Goal: Transaction & Acquisition: Purchase product/service

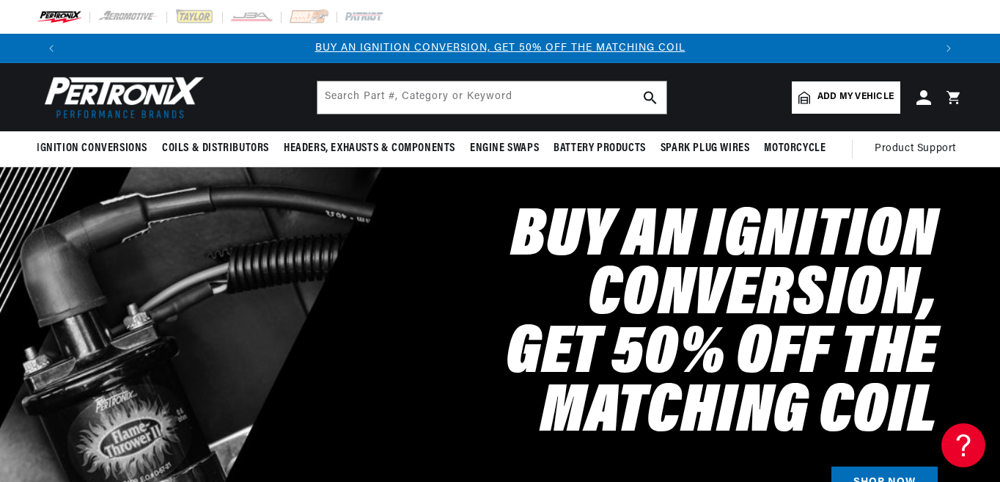
scroll to position [0, 868]
click at [868, 468] on link "SHOP NOW" at bounding box center [884, 482] width 106 height 33
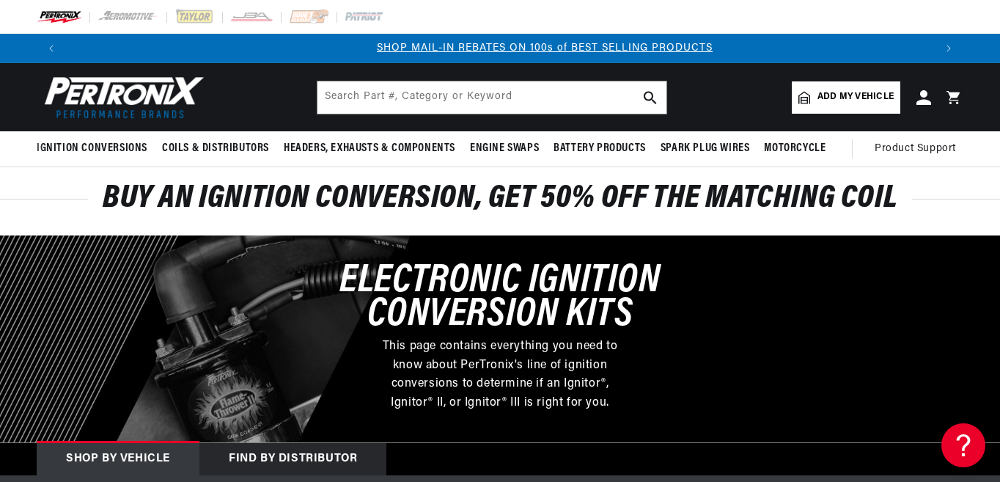
scroll to position [0, 868]
click at [148, 453] on div "Shop by vehicle" at bounding box center [118, 459] width 163 height 32
click at [119, 456] on div "Shop by vehicle" at bounding box center [118, 459] width 163 height 32
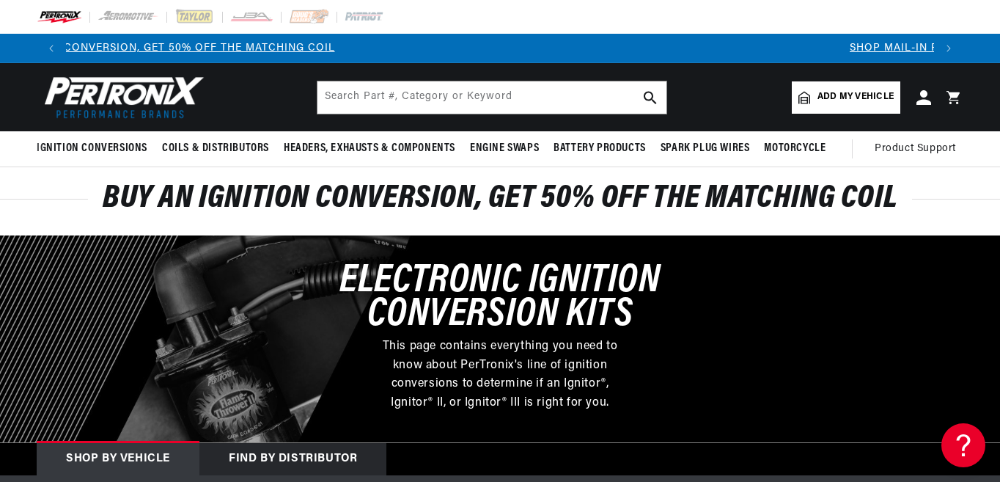
scroll to position [0, 0]
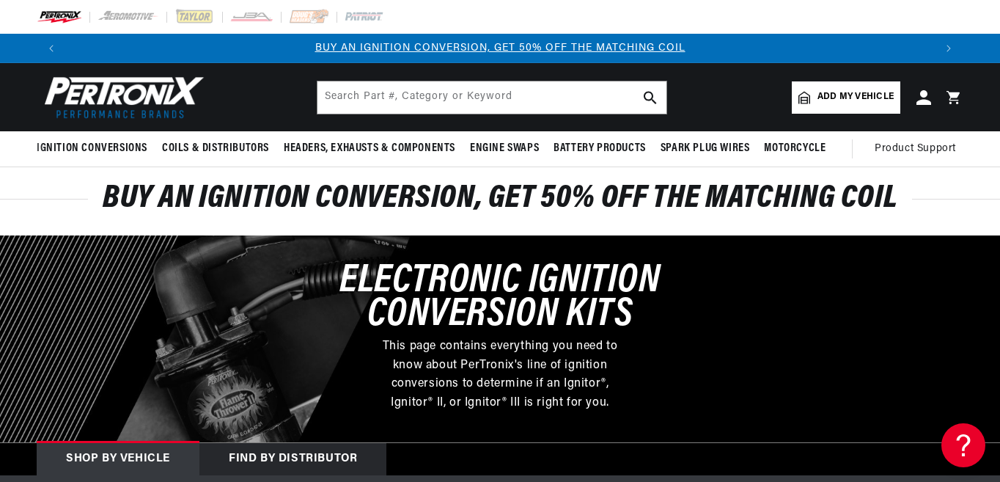
click at [861, 92] on span "Add my vehicle" at bounding box center [855, 97] width 76 height 14
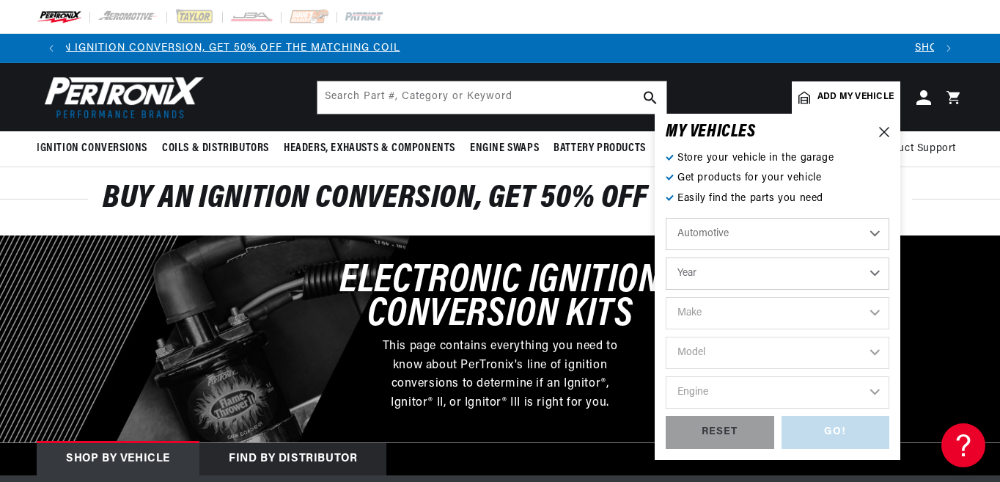
click at [872, 271] on select "Year 2022 2021 2020 2019 2018 2017 2016 2015 2014 2013 2012 2011 2010 2009 2008…" at bounding box center [778, 273] width 224 height 32
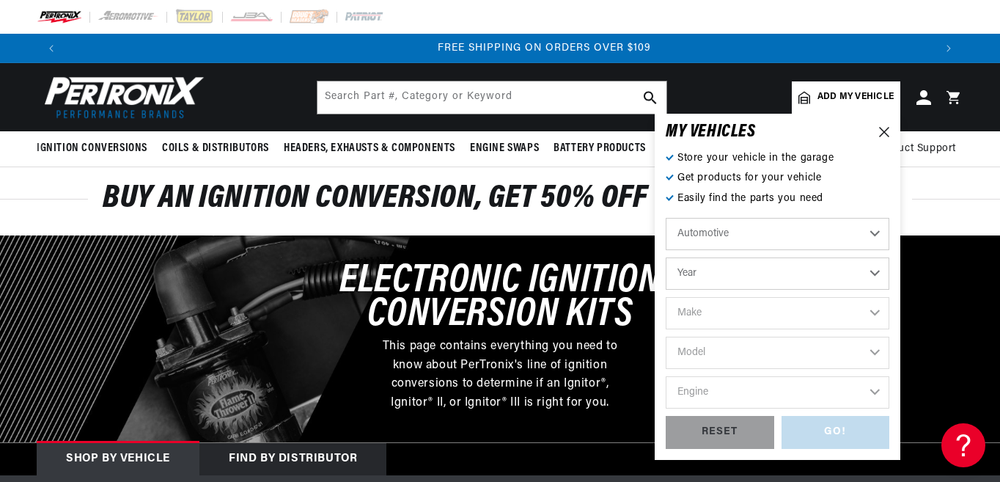
scroll to position [0, 1736]
click at [752, 270] on select "Year 2022 2021 2020 2019 2018 2017 2016 2015 2014 2013 2012 2011 2010 2009 2008…" at bounding box center [778, 273] width 224 height 32
click at [740, 275] on select "Year 2022 2021 2020 2019 2018 2017 2016 2015 2014 2013 2012 2011 2010 2009 2008…" at bounding box center [778, 273] width 224 height 32
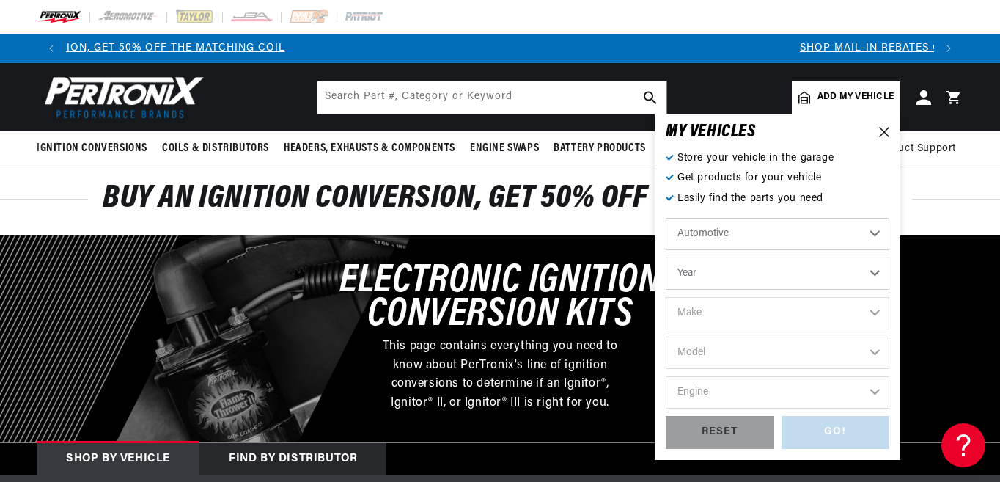
select select "1969"
click at [697, 267] on select "Year 2022 2021 2020 2019 2018 2017 2016 2015 2014 2013 2012 2011 2010 2009 2008…" at bounding box center [778, 273] width 224 height 32
select select "1969"
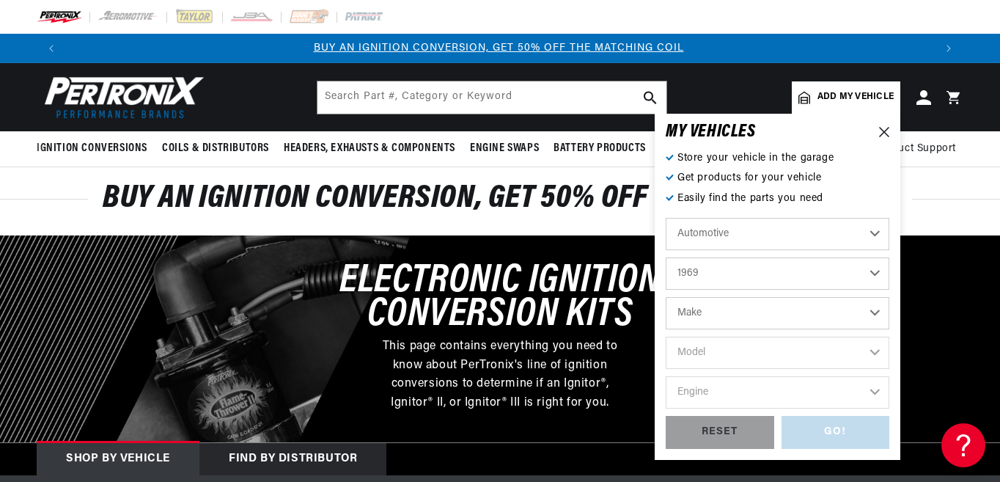
scroll to position [0, 0]
click at [875, 314] on select "Make Alfa Romeo American Motors Aston Martin Austin Austin Healey Avanti BMW Bu…" at bounding box center [778, 313] width 224 height 32
select select "Lincoln"
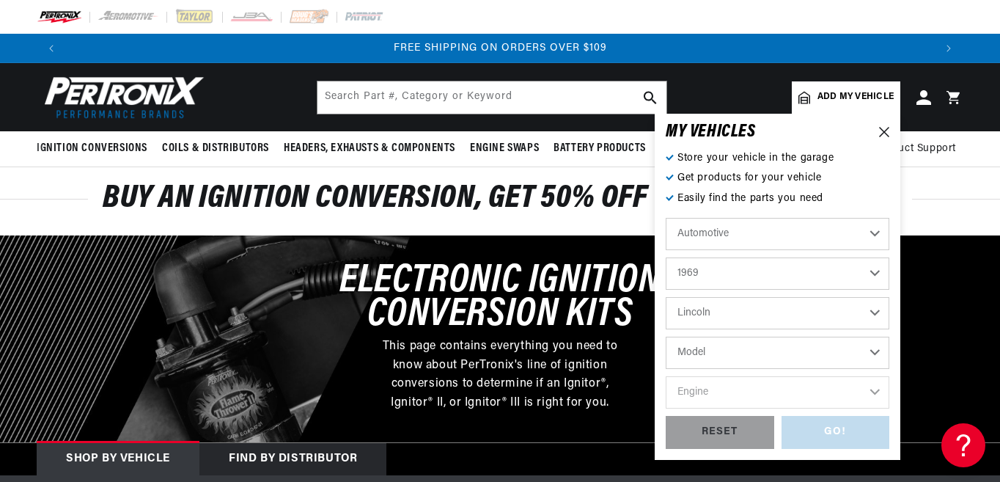
click at [732, 314] on select "Alfa Romeo American Motors Aston Martin Austin Austin Healey Avanti BMW Buick C…" at bounding box center [778, 313] width 224 height 32
click at [723, 352] on select "Model Continental Mark III" at bounding box center [778, 352] width 224 height 32
select select "[PERSON_NAME]"
click at [666, 336] on select "Model Continental Mark III" at bounding box center [778, 352] width 224 height 32
select select "[PERSON_NAME]"
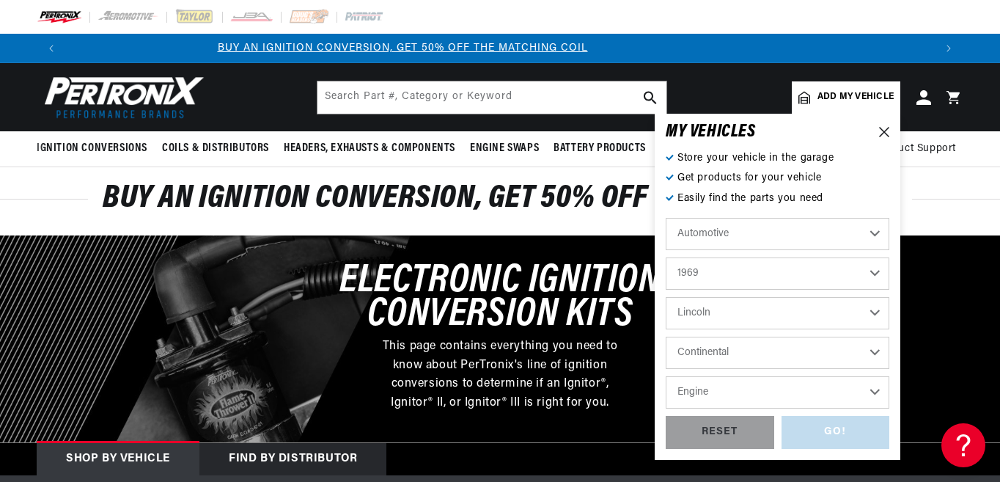
scroll to position [0, 0]
click at [759, 394] on select "Engine 7.5L 7.6L" at bounding box center [778, 392] width 224 height 32
select select "7.5L"
click at [666, 376] on select "Engine 7.5L 7.6L" at bounding box center [778, 392] width 224 height 32
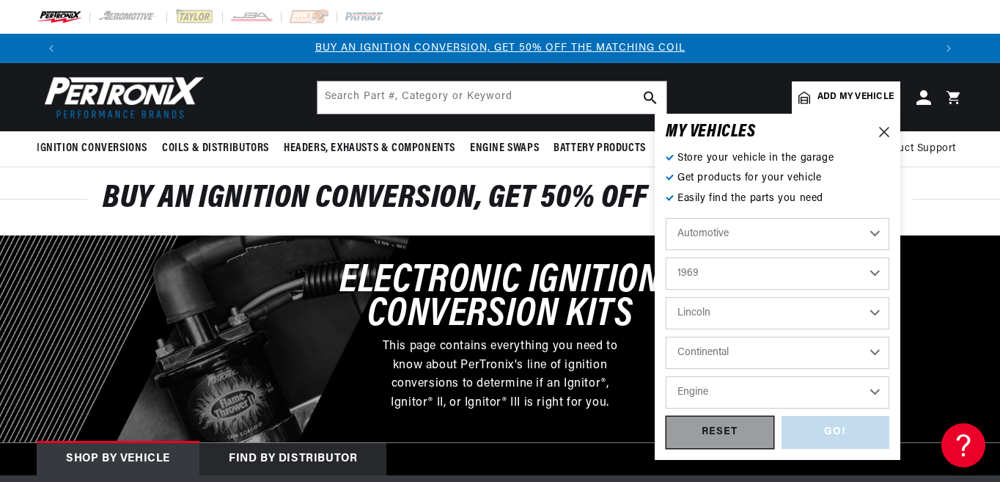
select select "7.5L"
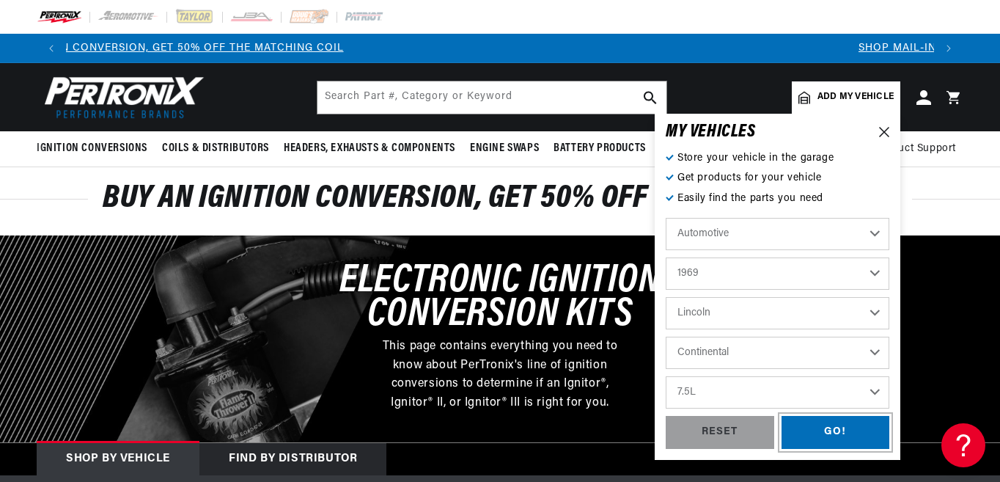
click at [822, 422] on div "GO!" at bounding box center [835, 432] width 108 height 33
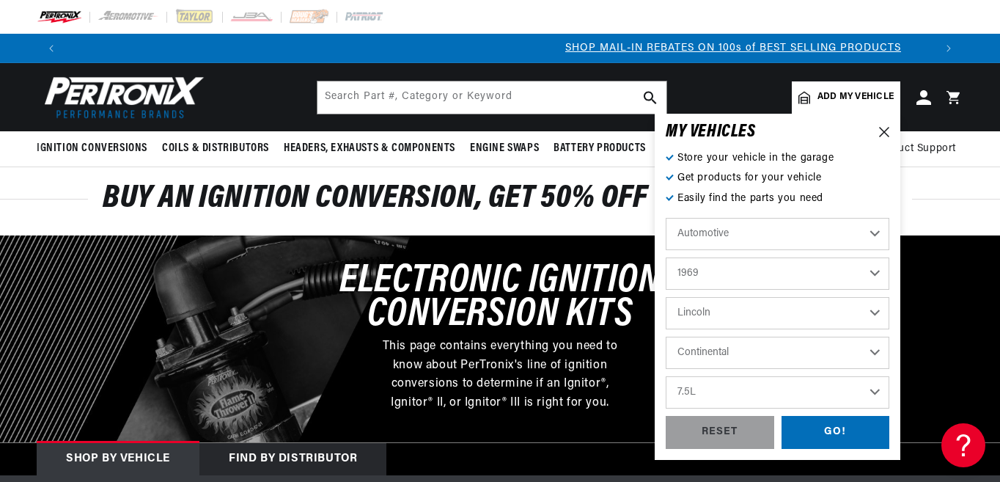
select select "1969"
select select "Lincoln"
select select "[PERSON_NAME]"
select select "7.5L"
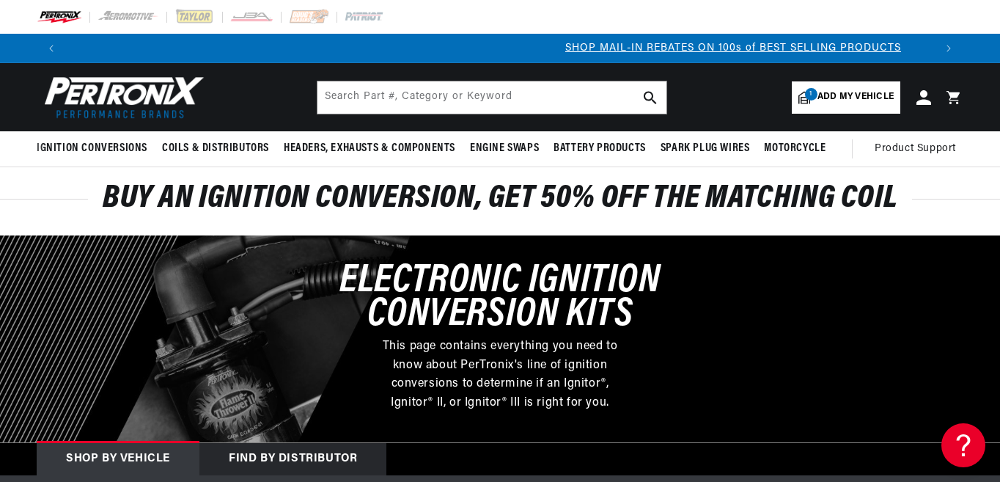
scroll to position [0, 868]
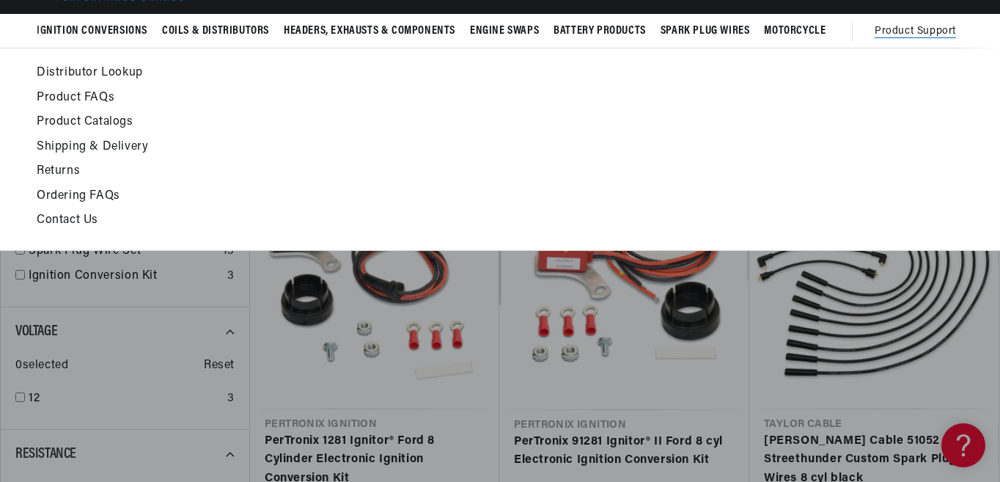
click at [940, 136] on ul at bounding box center [848, 149] width 232 height 172
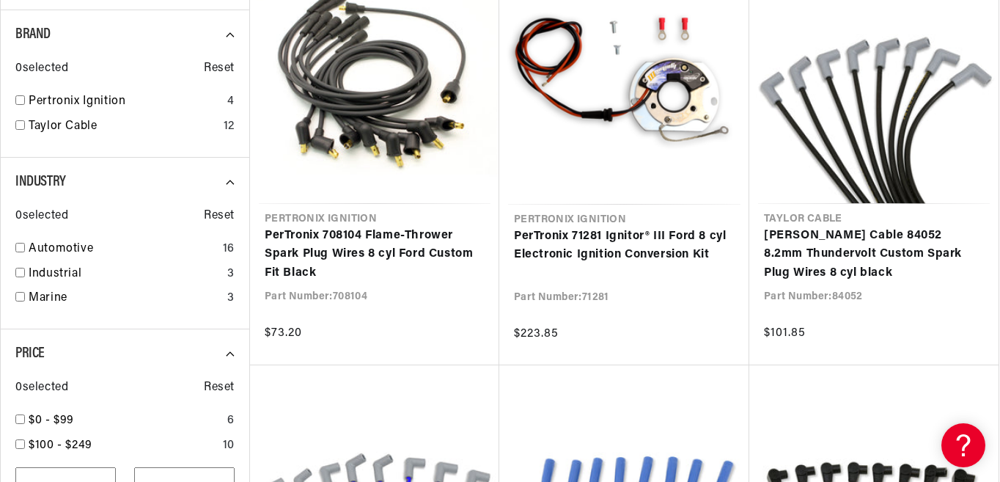
scroll to position [762, 0]
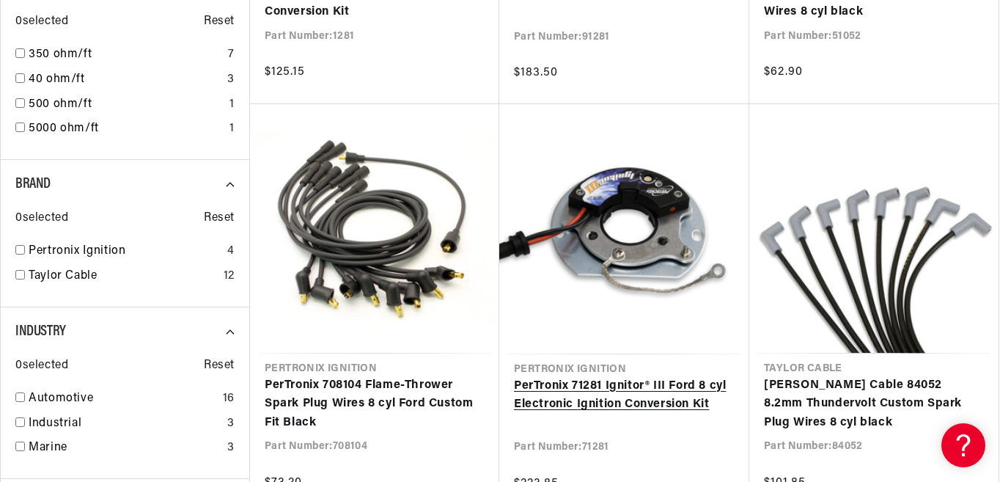
click at [641, 391] on link "PerTronix 71281 Ignitor® III Ford 8 cyl Electronic Ignition Conversion Kit" at bounding box center [624, 395] width 221 height 37
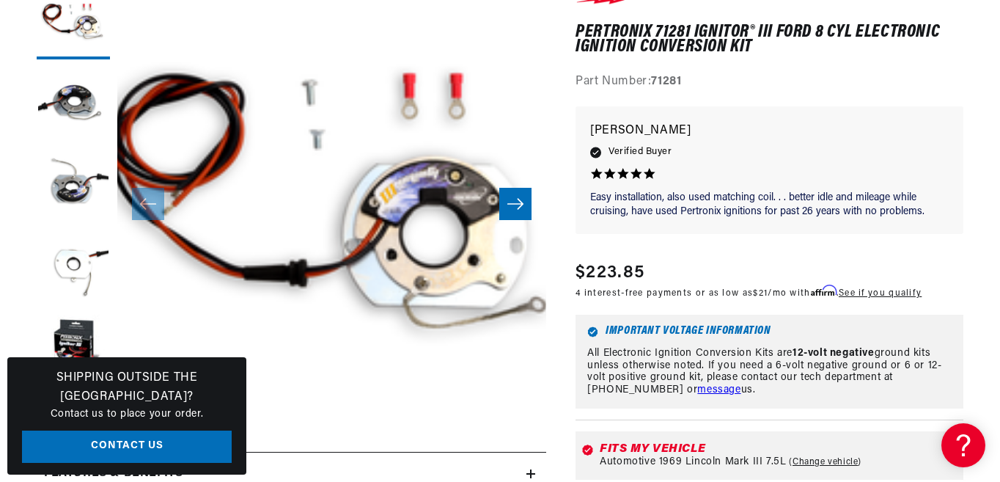
scroll to position [0, 1736]
click at [67, 195] on button "Load image 3 in gallery view" at bounding box center [73, 183] width 73 height 73
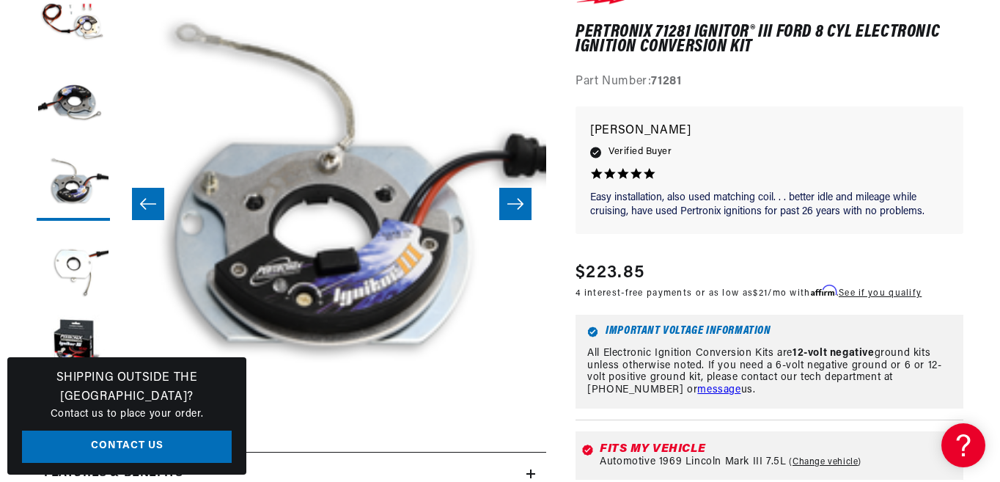
scroll to position [0, 868]
click at [78, 17] on button "Load image 1 in gallery view" at bounding box center [73, 22] width 73 height 73
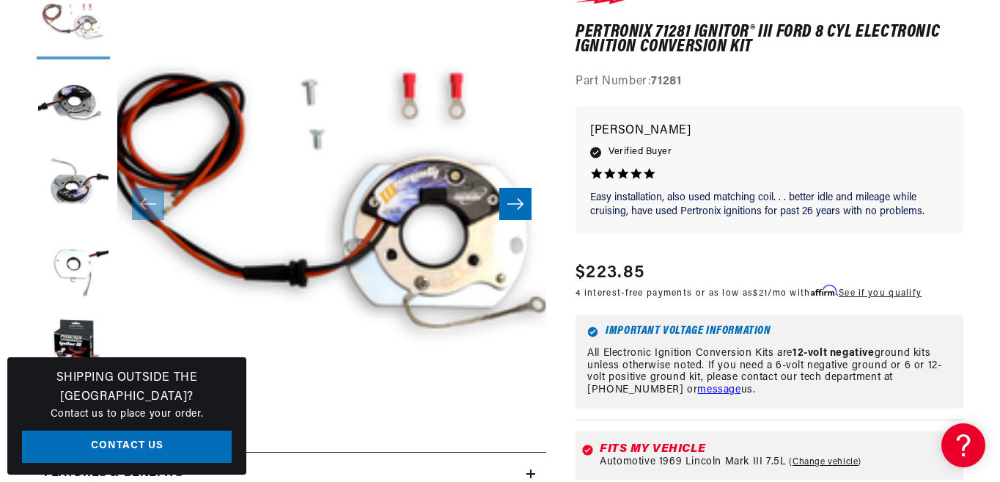
scroll to position [0, 1736]
click at [67, 349] on button "Load image 5 in gallery view" at bounding box center [73, 345] width 73 height 73
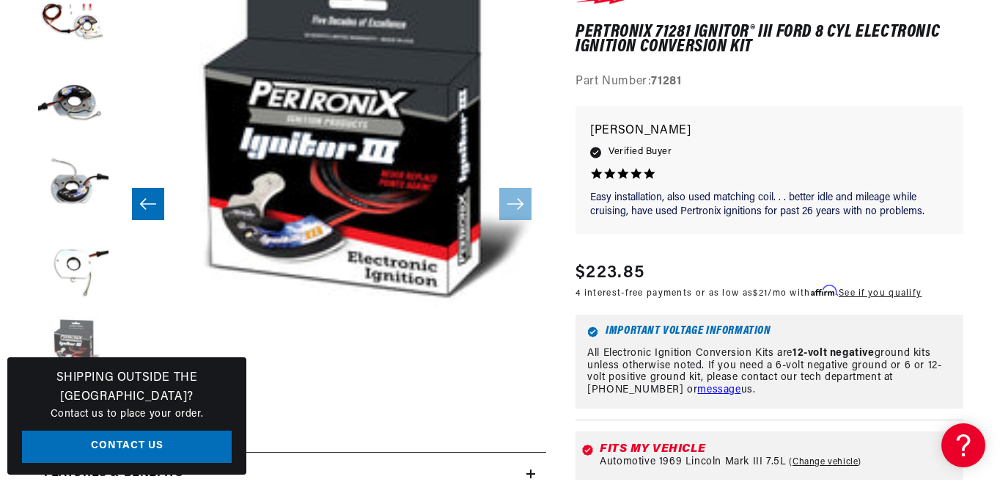
scroll to position [0, 1716]
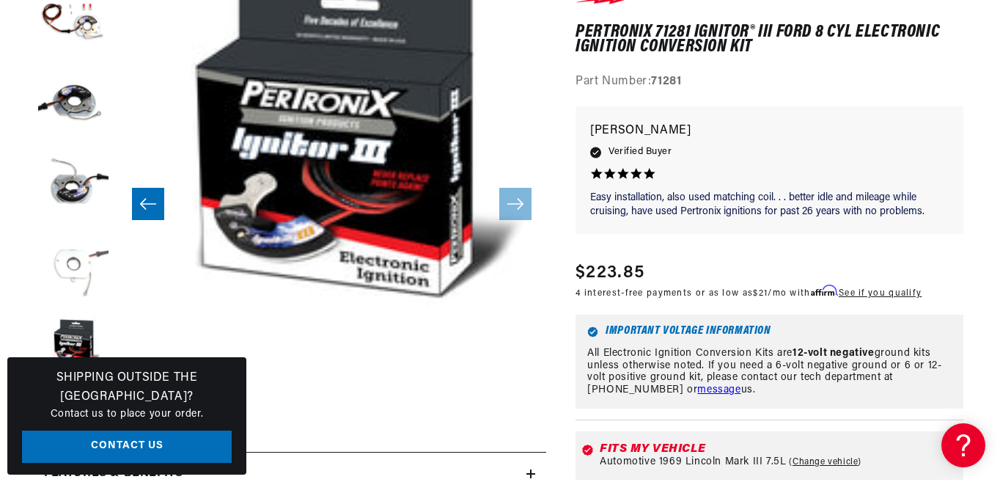
click at [69, 273] on button "Load image 4 in gallery view" at bounding box center [73, 264] width 73 height 73
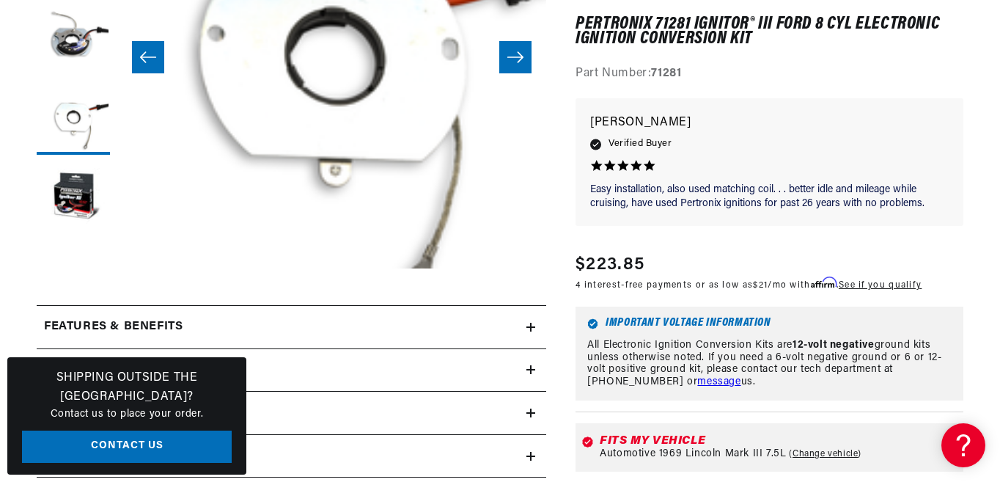
scroll to position [0, 1736]
click at [525, 325] on div "Features & Benefits" at bounding box center [282, 326] width 490 height 19
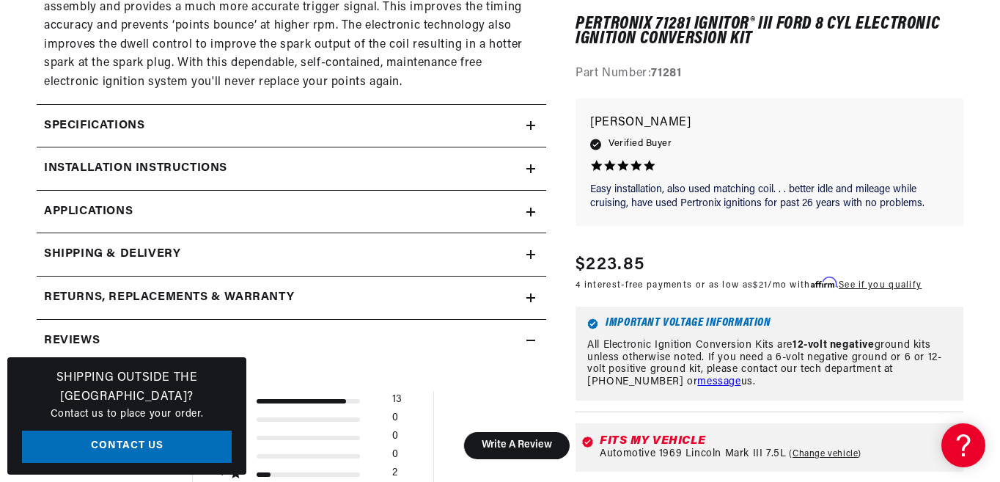
click at [526, 207] on link "Applications" at bounding box center [291, 212] width 509 height 43
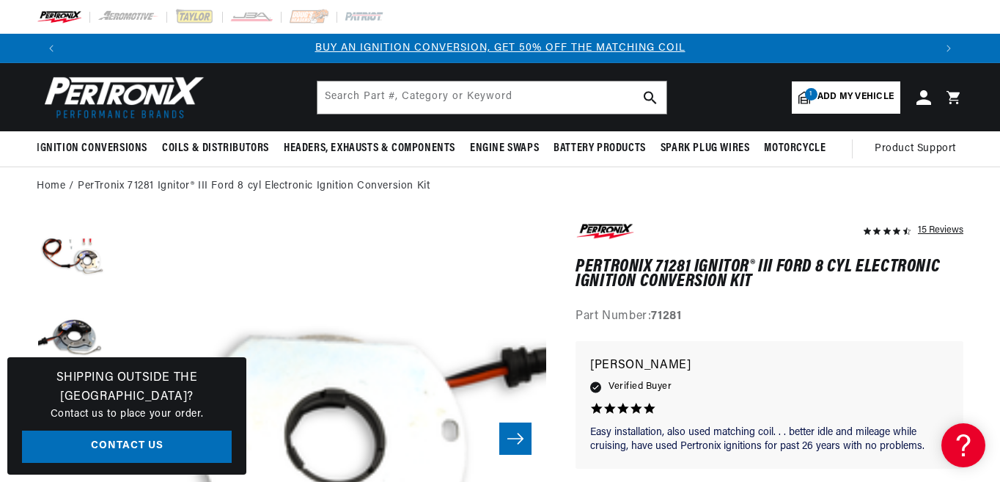
scroll to position [81, 0]
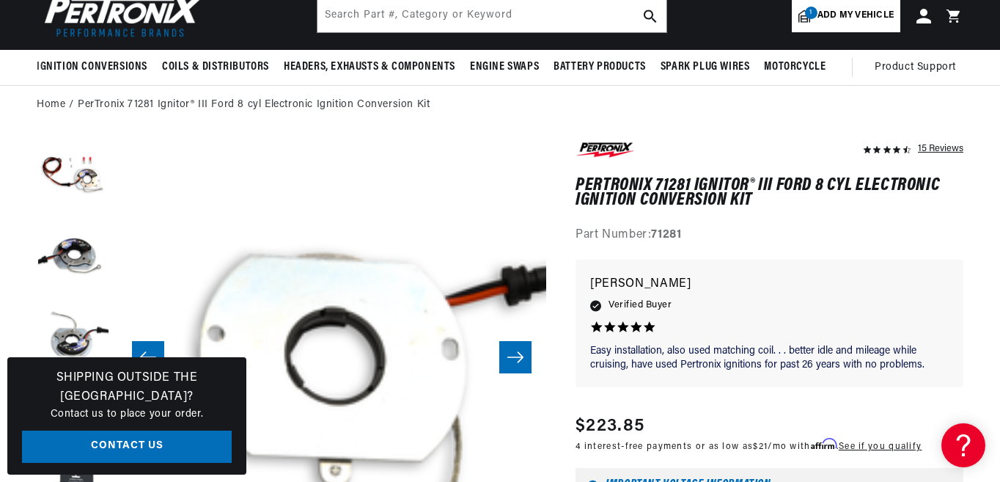
click at [803, 12] on icon at bounding box center [804, 16] width 12 height 12
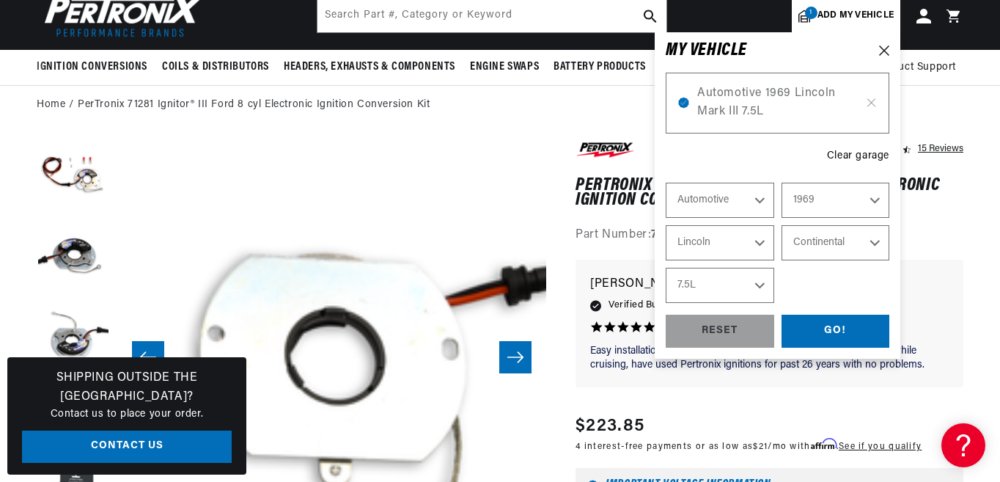
scroll to position [81, 0]
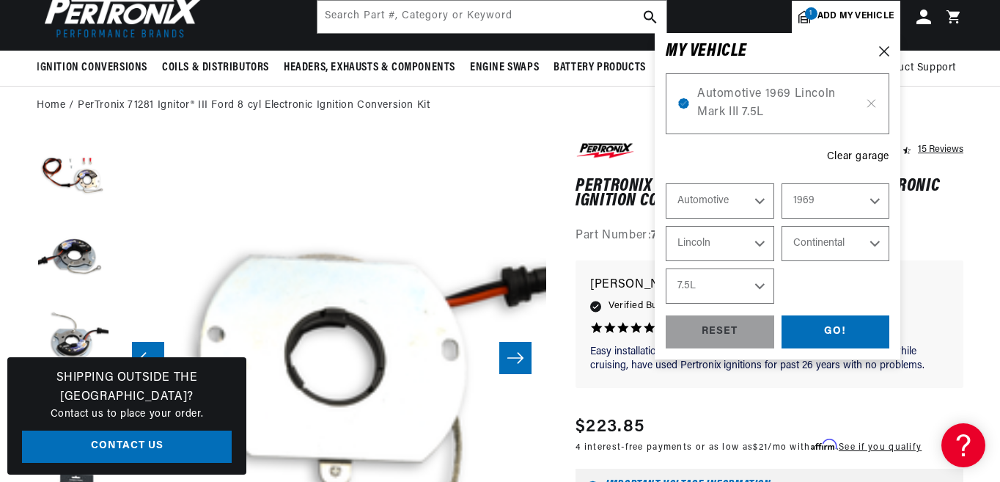
select select "Year"
select select "Make"
select select "Model"
select select "Engine"
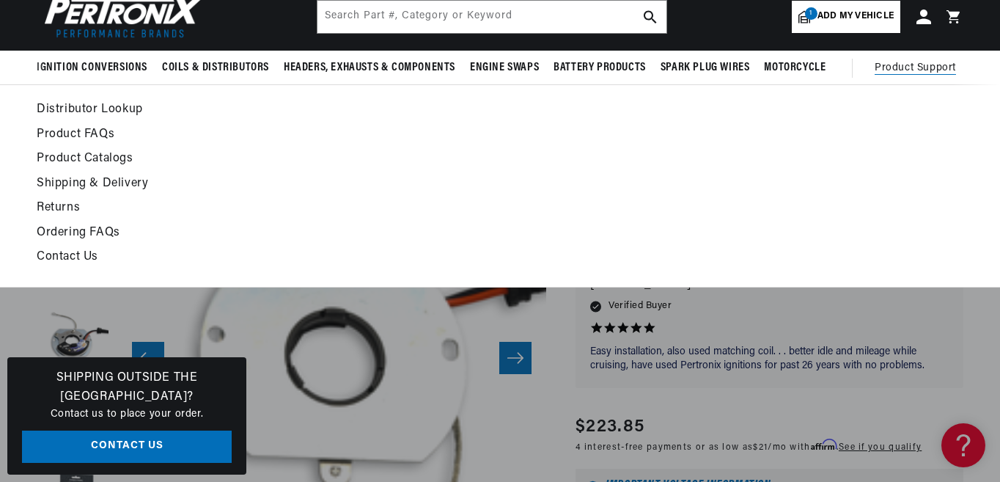
click at [932, 102] on ul at bounding box center [848, 186] width 232 height 172
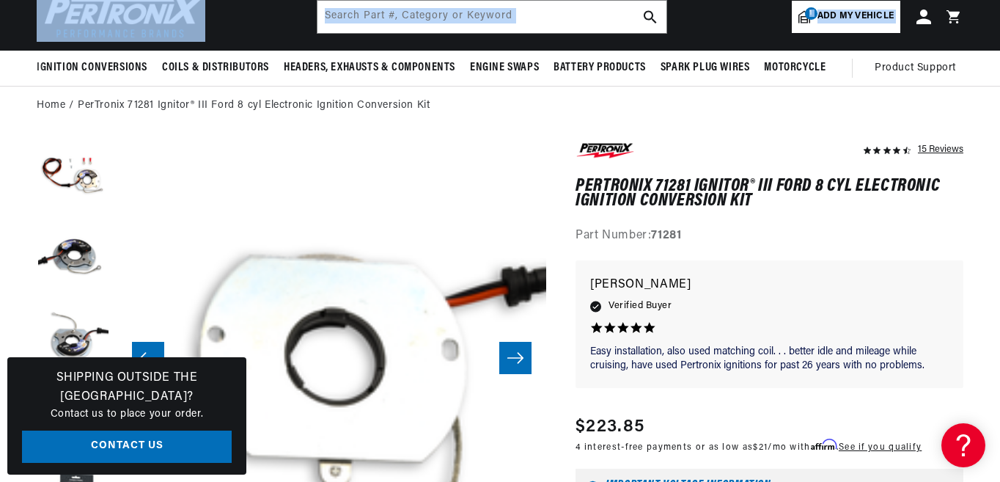
click at [999, 66] on sticky-header "Ignition Conversions Shop by Feature Ignitor© The Original Ignitor© Ignitor© II…" at bounding box center [500, 34] width 1000 height 104
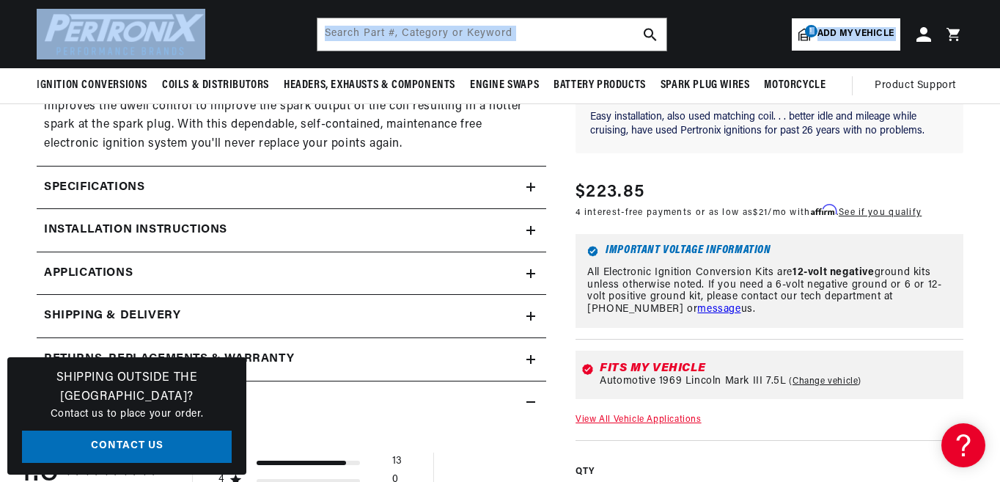
scroll to position [0, 0]
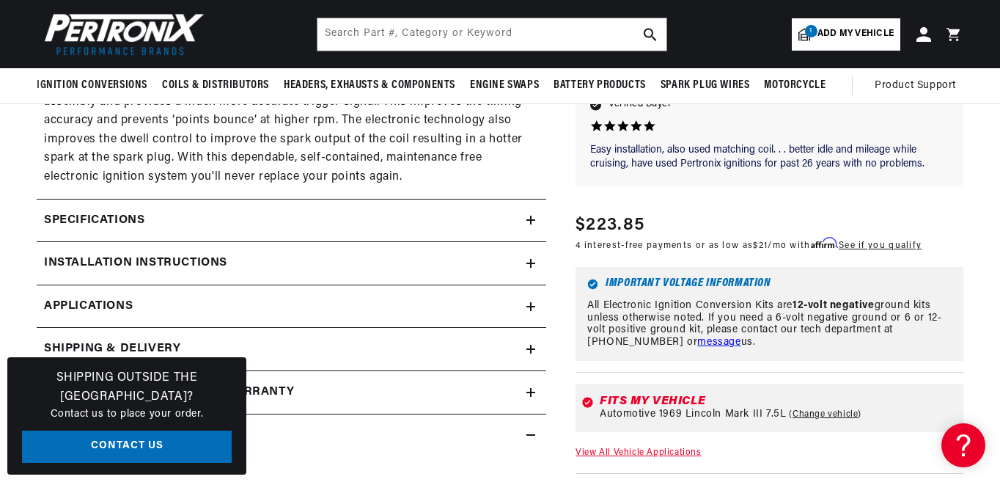
click at [529, 263] on icon at bounding box center [530, 263] width 9 height 0
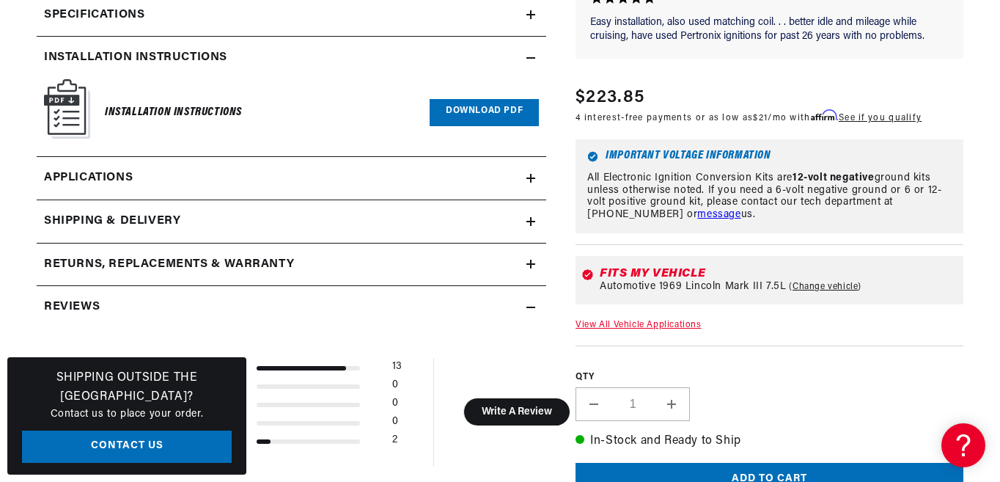
click at [526, 172] on link "Applications" at bounding box center [291, 178] width 509 height 43
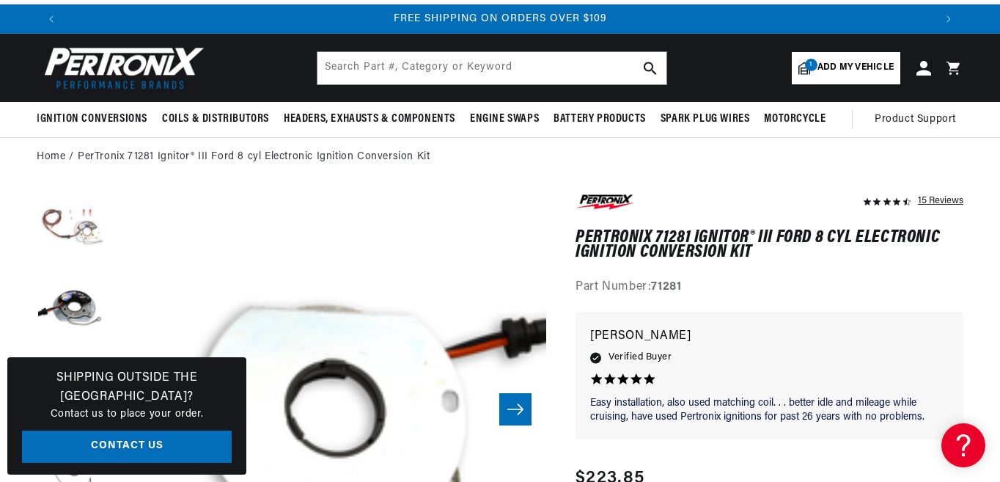
click at [83, 232] on button "Load image 1 in gallery view" at bounding box center [73, 227] width 73 height 73
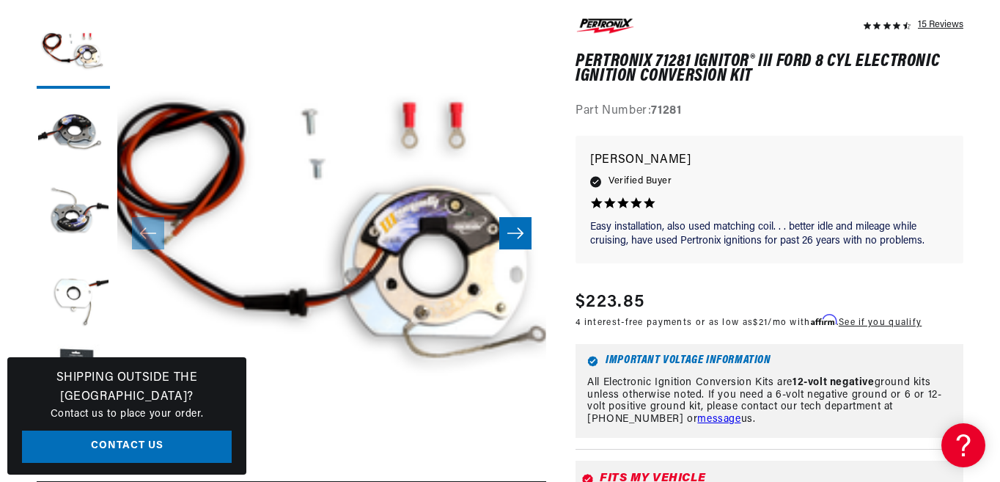
scroll to position [0, 1736]
drag, startPoint x: 999, startPoint y: 7, endPoint x: 999, endPoint y: 28, distance: 21.3
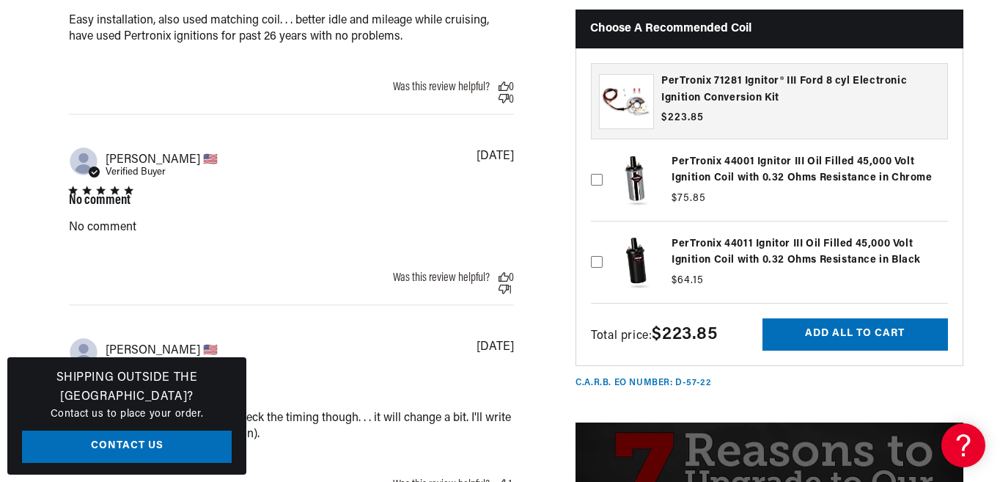
scroll to position [0, 0]
click at [597, 267] on icon at bounding box center [597, 262] width 12 height 12
click at [597, 243] on input "checkbox" at bounding box center [597, 238] width 12 height 12
click at [597, 264] on icon at bounding box center [597, 261] width 8 height 5
click at [597, 243] on input "checkbox" at bounding box center [597, 238] width 12 height 12
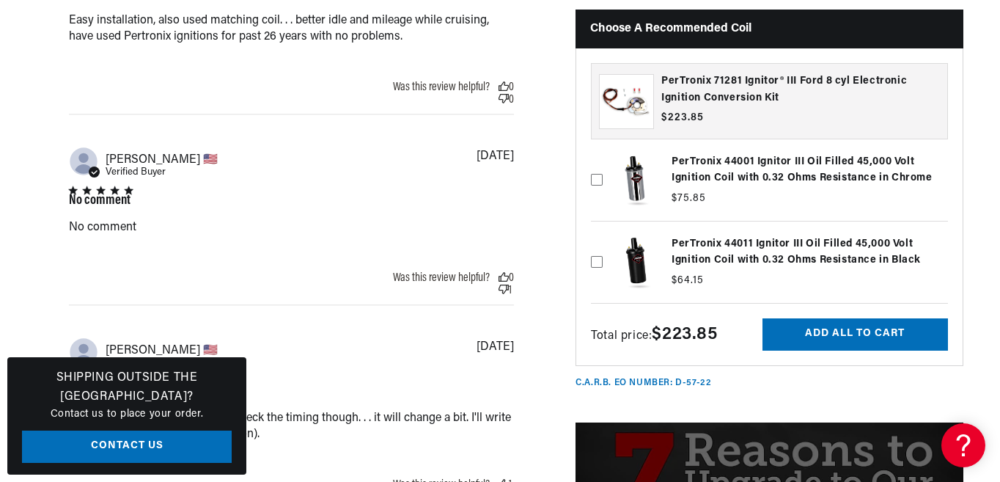
click at [597, 267] on icon at bounding box center [597, 262] width 12 height 12
click at [597, 243] on input "checkbox" at bounding box center [597, 238] width 12 height 12
checkbox input "true"
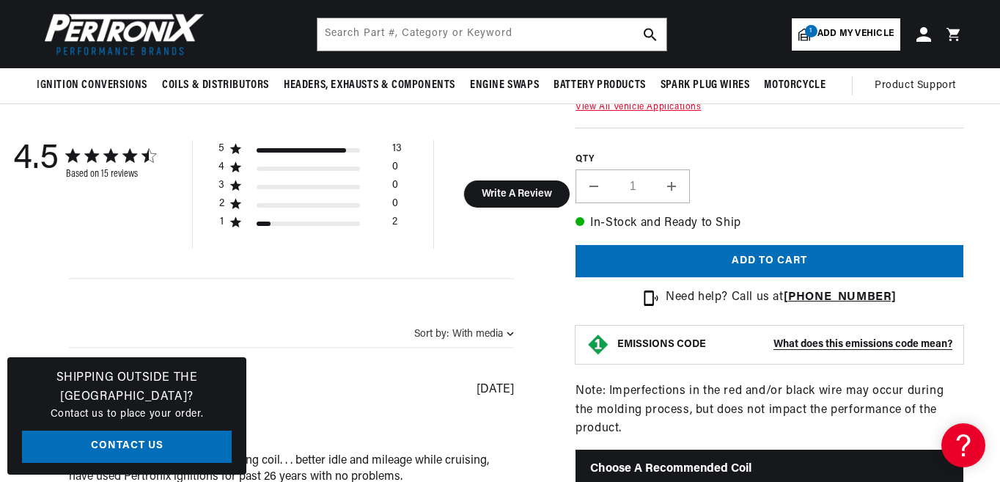
scroll to position [0, 0]
click at [668, 187] on button "Increase quantity for PerTronix 71281 Ignitor® III Ford 8 cyl Electronic Igniti…" at bounding box center [671, 186] width 35 height 34
type input "2"
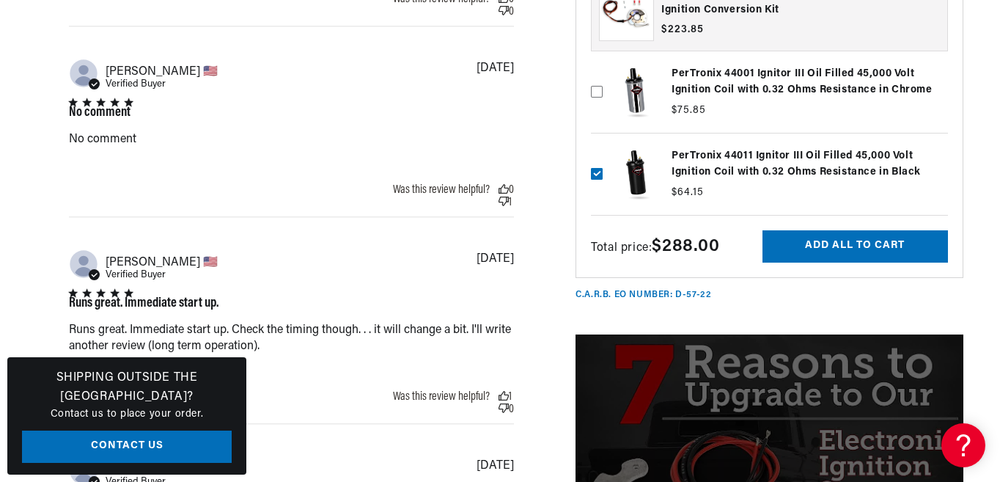
scroll to position [0, 868]
click at [860, 248] on button "Add all to cart" at bounding box center [854, 245] width 185 height 33
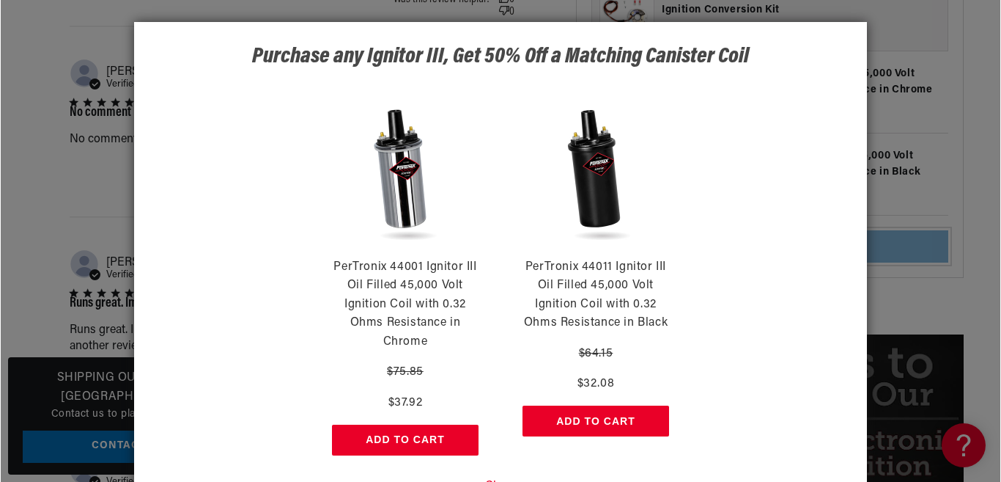
scroll to position [0, 0]
drag, startPoint x: 860, startPoint y: 248, endPoint x: 610, endPoint y: 420, distance: 303.6
click at [610, 420] on button "Add to Cart" at bounding box center [595, 420] width 147 height 31
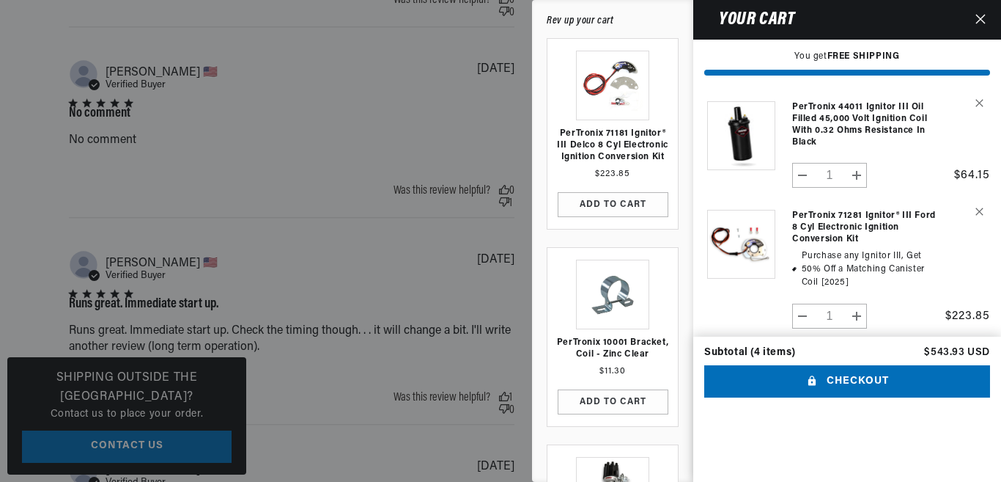
scroll to position [0, 1739]
drag, startPoint x: 685, startPoint y: 98, endPoint x: 685, endPoint y: 115, distance: 16.9
click at [688, 116] on div "PerTronix 71181 Ignitor® III Delco 8 cyl Electronic Ignition Conversion Kit $22…" at bounding box center [613, 264] width 154 height 452
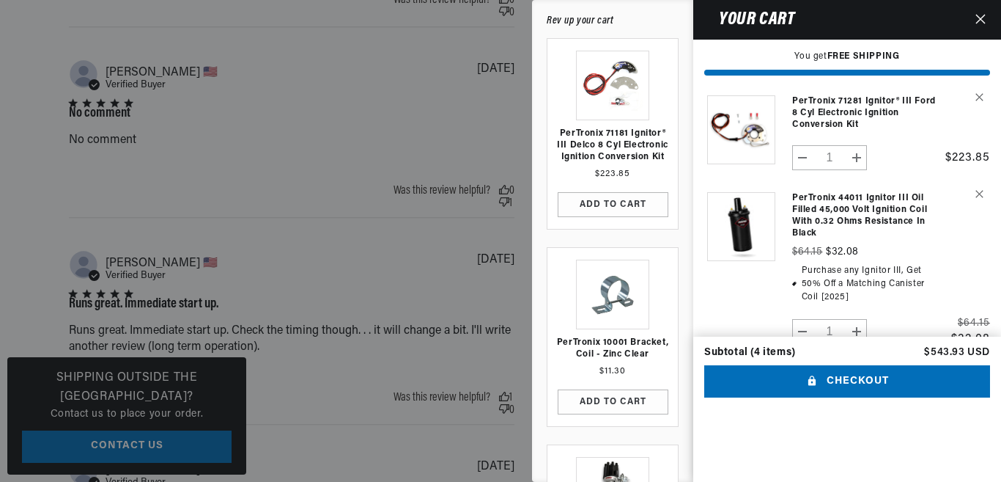
scroll to position [254, 0]
click at [855, 330] on button "Increase quantity for PerTronix 44011 Ignitor III Oil Filled 45,000 Volt Igniti…" at bounding box center [857, 332] width 20 height 25
type input "2"
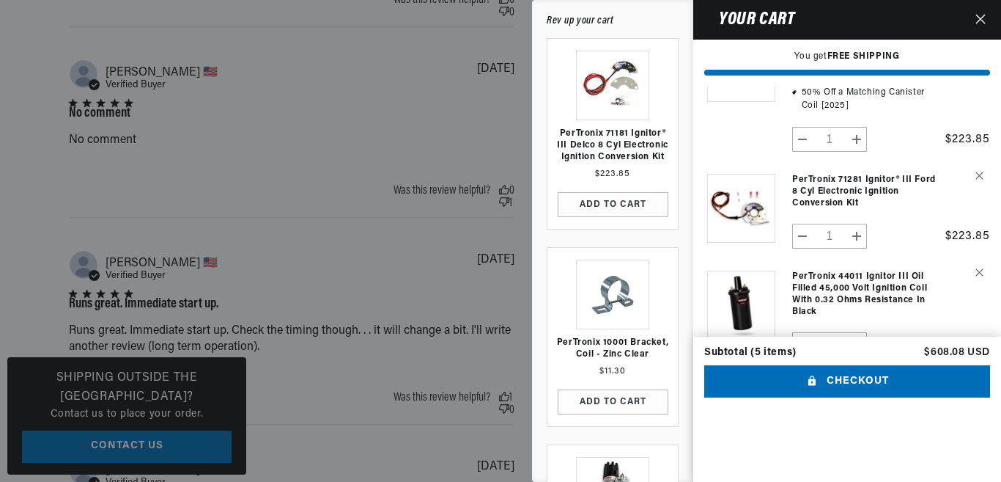
scroll to position [0, 0]
click at [800, 341] on button "Decrease quantity for PerTronix 44011 Ignitor III Oil Filled 45,000 Volt Igniti…" at bounding box center [803, 344] width 20 height 25
type input "1"
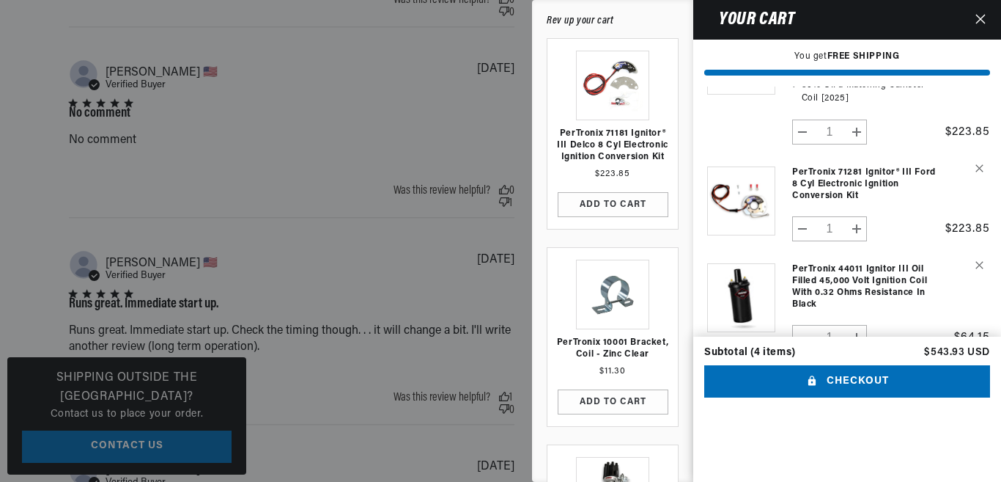
scroll to position [254, 0]
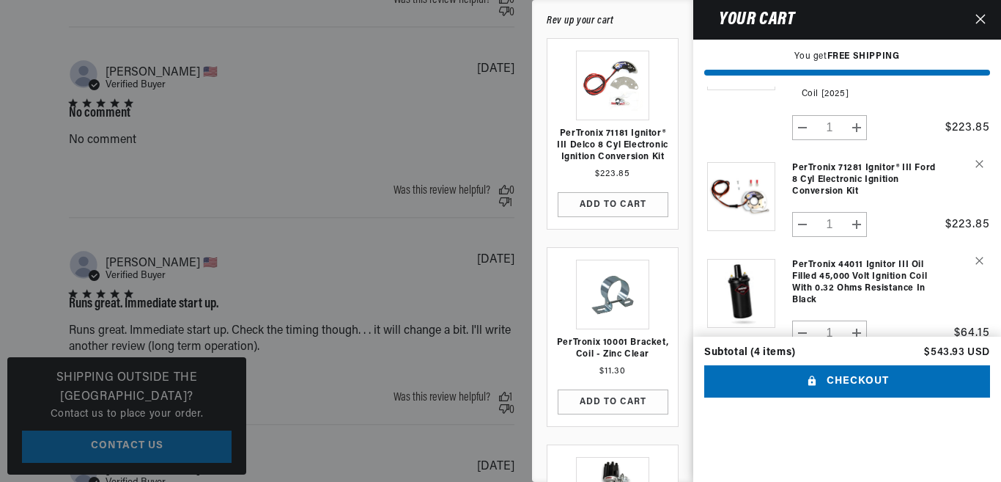
click at [800, 331] on button "Decrease quantity for PerTronix 44011 Ignitor III Oil Filled 45,000 Volt Igniti…" at bounding box center [803, 332] width 20 height 25
type input "0"
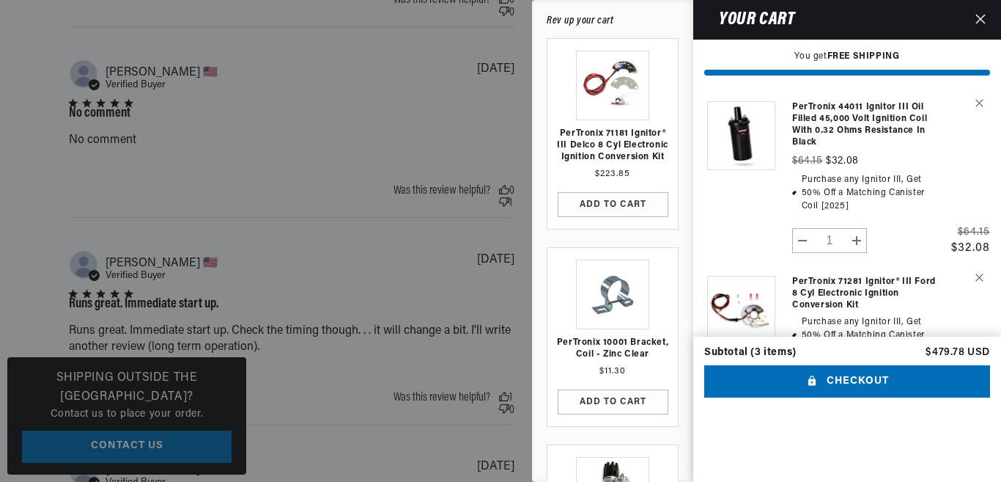
scroll to position [0, 869]
drag, startPoint x: 998, startPoint y: 212, endPoint x: 999, endPoint y: 253, distance: 41.1
click at [999, 253] on cart-drawer-items "Product image Product Total Quantity PerTronix 44011 Ignitor III Oil Filled 45,…" at bounding box center [847, 211] width 308 height 250
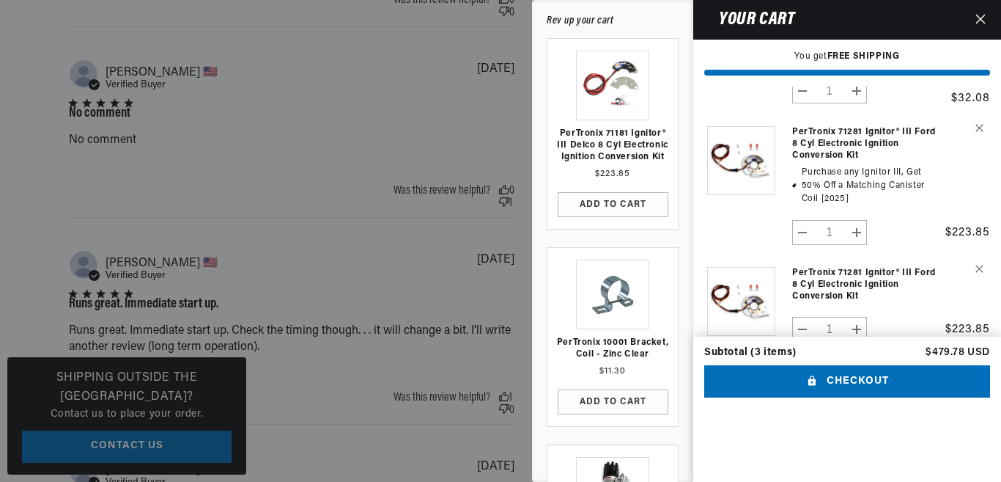
scroll to position [0, 1739]
click at [800, 328] on button "Decrease quantity for PerTronix 71281 Ignitor® III Ford 8 cyl Electronic Igniti…" at bounding box center [803, 329] width 20 height 25
type input "0"
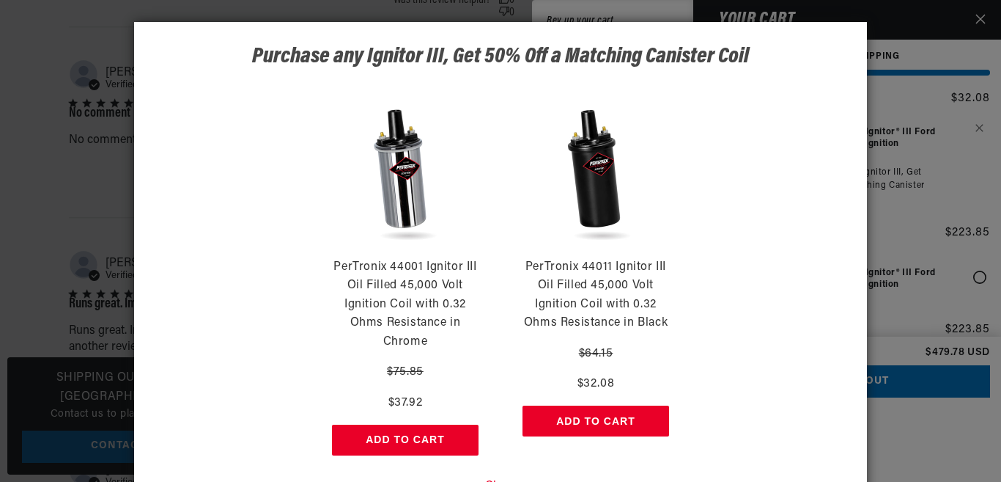
scroll to position [0, 869]
click at [607, 418] on button "Add to Cart" at bounding box center [596, 420] width 147 height 31
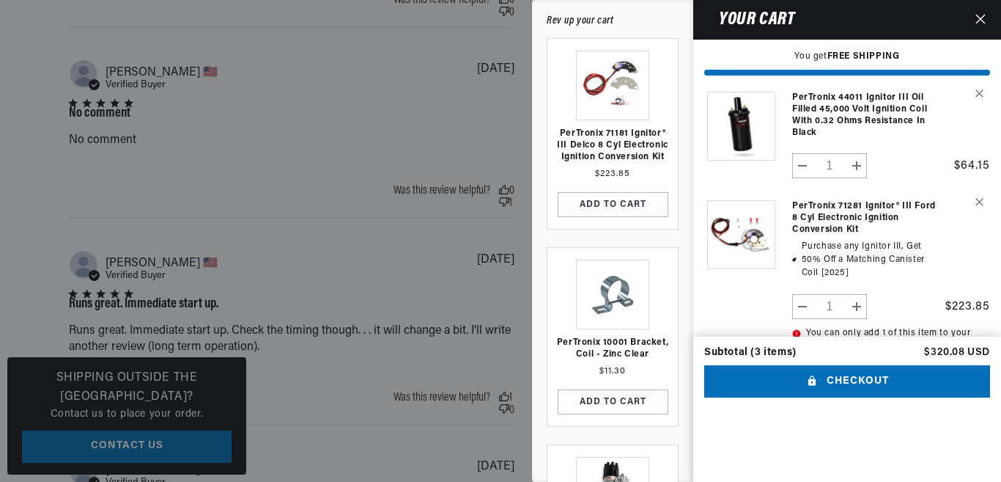
scroll to position [189, 0]
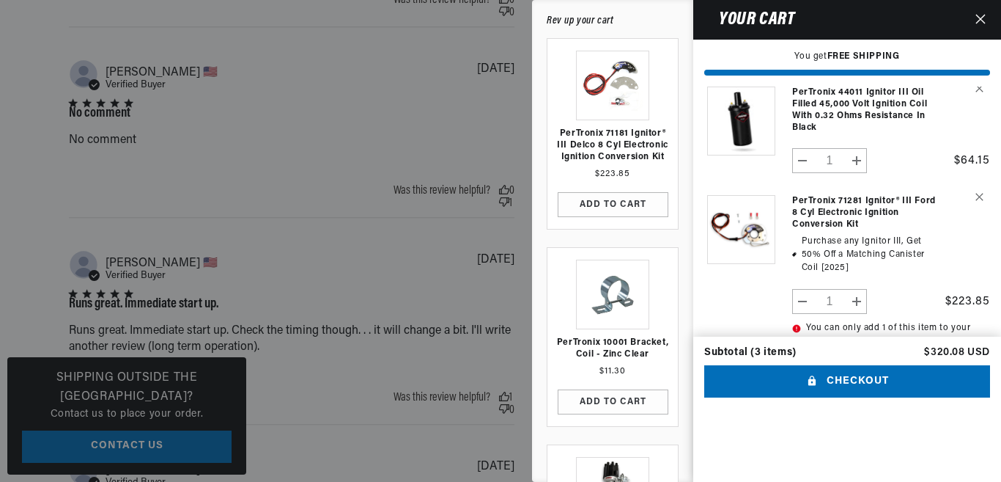
click at [858, 301] on button "Increase quantity for PerTronix 71281 Ignitor® III Ford 8 cyl Electronic Igniti…" at bounding box center [857, 301] width 20 height 25
type input "2"
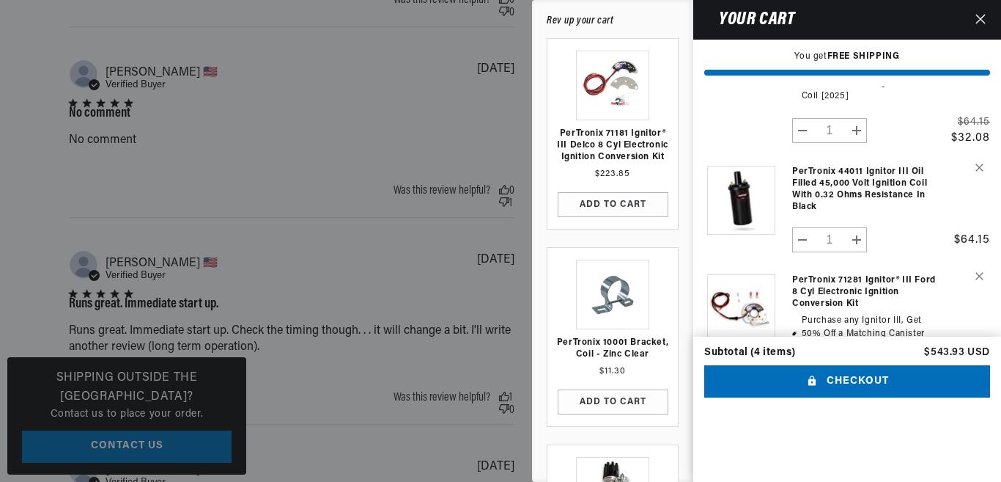
scroll to position [67, 0]
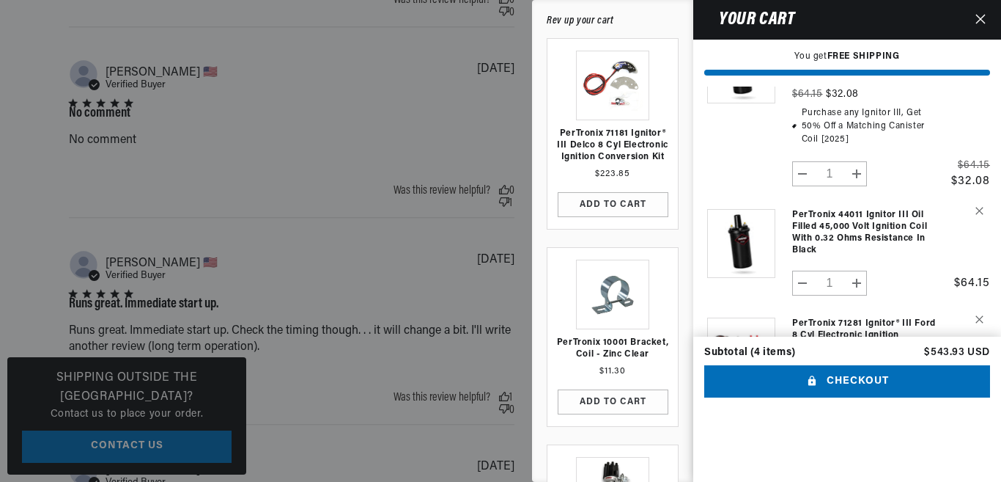
click at [798, 281] on button "Decrease quantity for PerTronix 44011 Ignitor III Oil Filled 45,000 Volt Igniti…" at bounding box center [803, 282] width 20 height 25
type input "0"
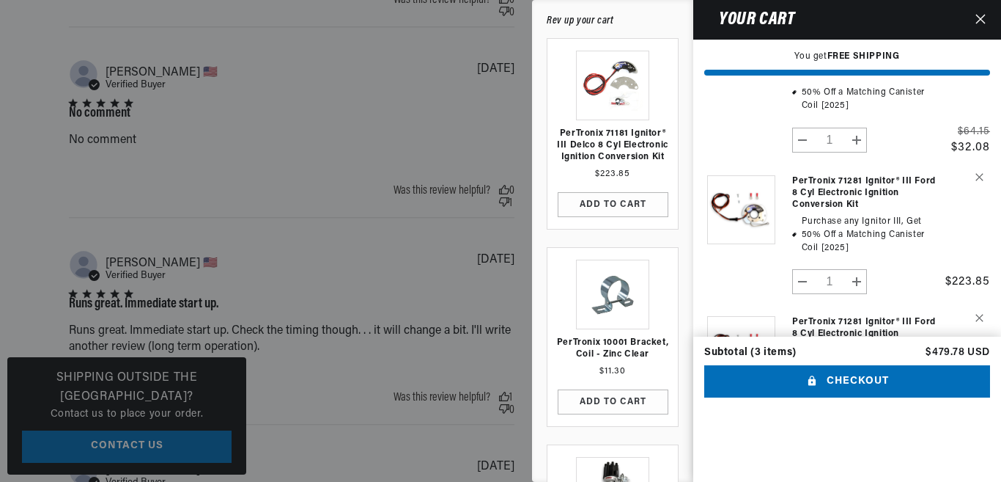
scroll to position [37, 0]
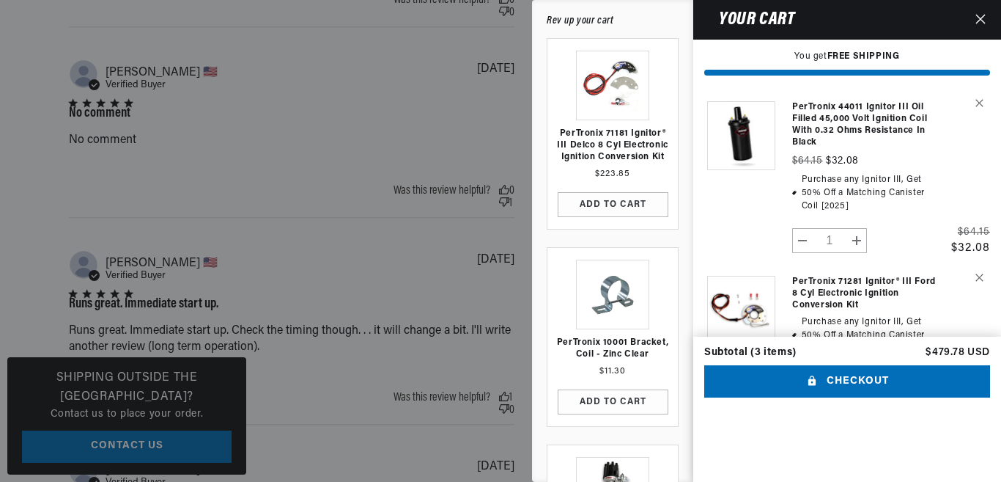
click at [855, 236] on button "Increase quantity for PerTronix 44011 Ignitor III Oil Filled 45,000 Volt Igniti…" at bounding box center [857, 240] width 20 height 25
type input "2"
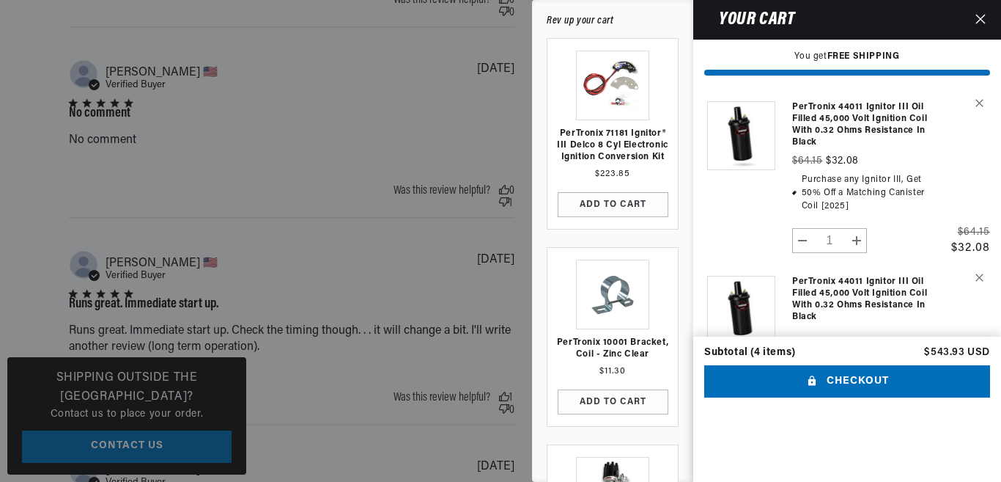
click at [800, 345] on button "Decrease quantity for PerTronix 44011 Ignitor III Oil Filled 45,000 Volt Igniti…" at bounding box center [803, 349] width 20 height 25
type input "0"
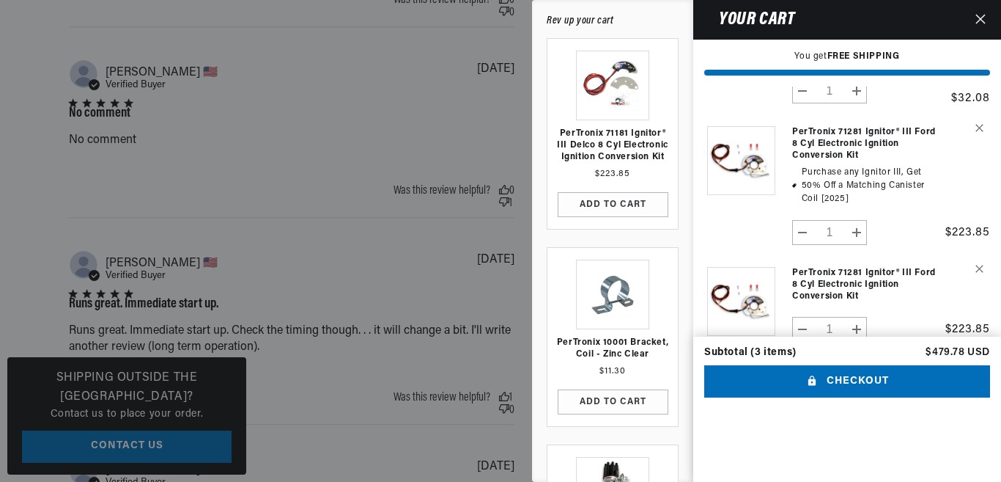
click at [800, 326] on button "Decrease quantity for PerTronix 71281 Ignitor® III Ford 8 cyl Electronic Igniti…" at bounding box center [803, 329] width 20 height 25
type input "0"
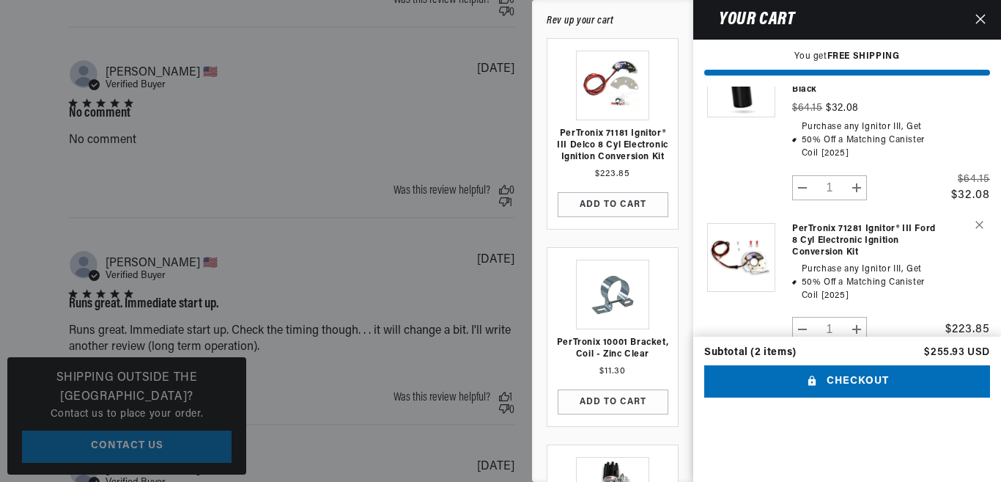
scroll to position [0, 0]
drag, startPoint x: 685, startPoint y: 397, endPoint x: 685, endPoint y: 366, distance: 30.8
click at [685, 366] on div "PerTronix 71181 Ignitor® III Delco 8 cyl Electronic Ignition Conversion Kit $22…" at bounding box center [613, 264] width 154 height 452
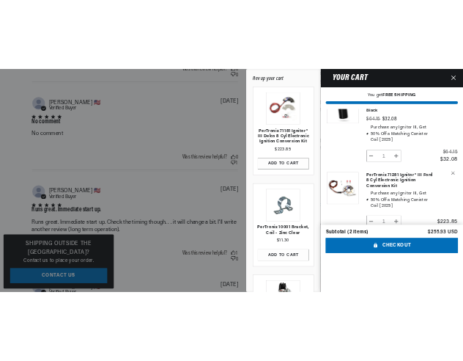
scroll to position [0, 869]
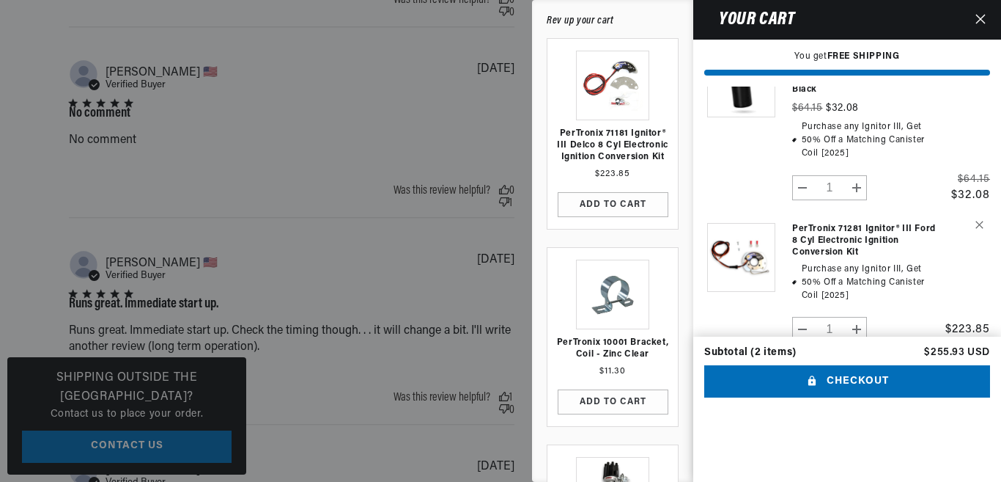
drag, startPoint x: 682, startPoint y: 460, endPoint x: 685, endPoint y: 401, distance: 59.4
click at [685, 401] on div "PerTronix 71181 Ignitor® III Delco 8 cyl Electronic Ignition Conversion Kit $22…" at bounding box center [613, 264] width 154 height 452
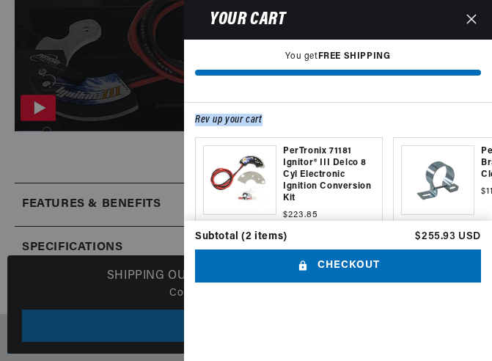
scroll to position [347, 0]
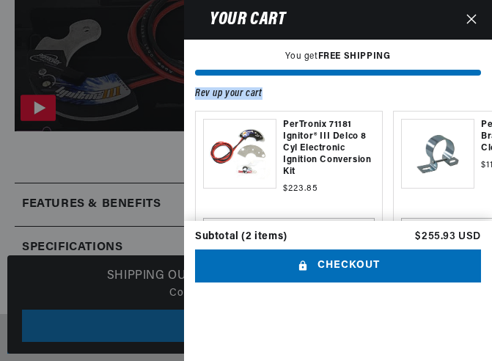
drag, startPoint x: 489, startPoint y: 160, endPoint x: 490, endPoint y: 257, distance: 97.5
click at [490, 221] on cart-drawer-items "Product image Product Total Quantity PerTronix 44011 Ignitor III Oil Filled 45,…" at bounding box center [338, 153] width 308 height 135
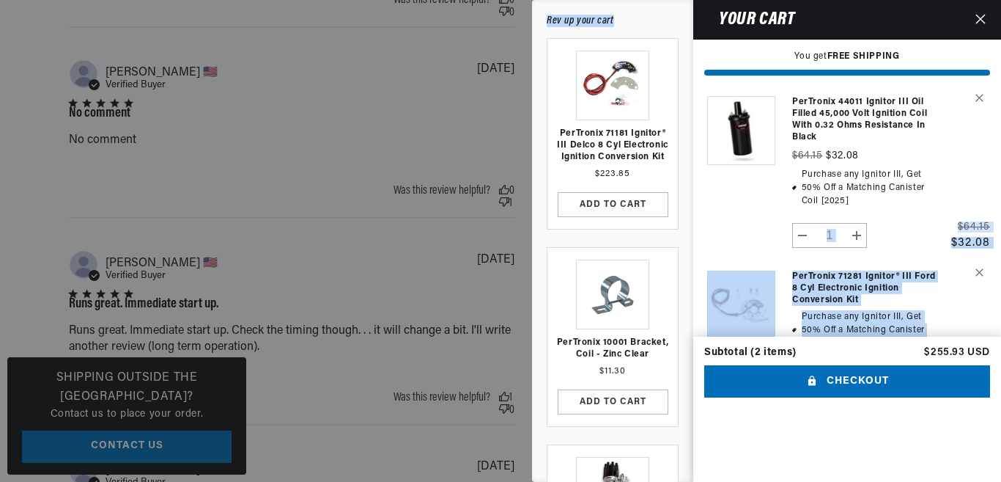
scroll to position [0, 1739]
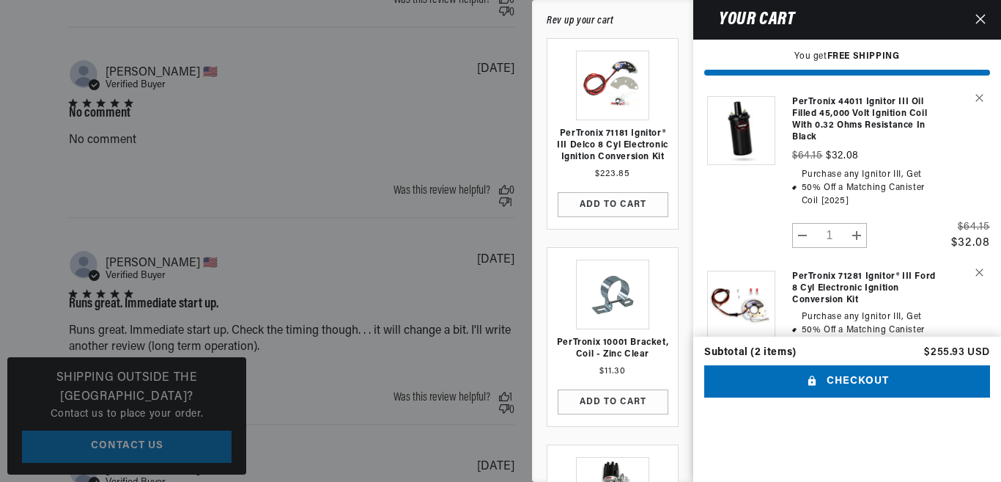
click at [939, 155] on tr "PerTronix 44011 Ignitor III Oil Filled 45,000 Volt Ignition Coil with 0.32 Ohms…" at bounding box center [847, 168] width 286 height 174
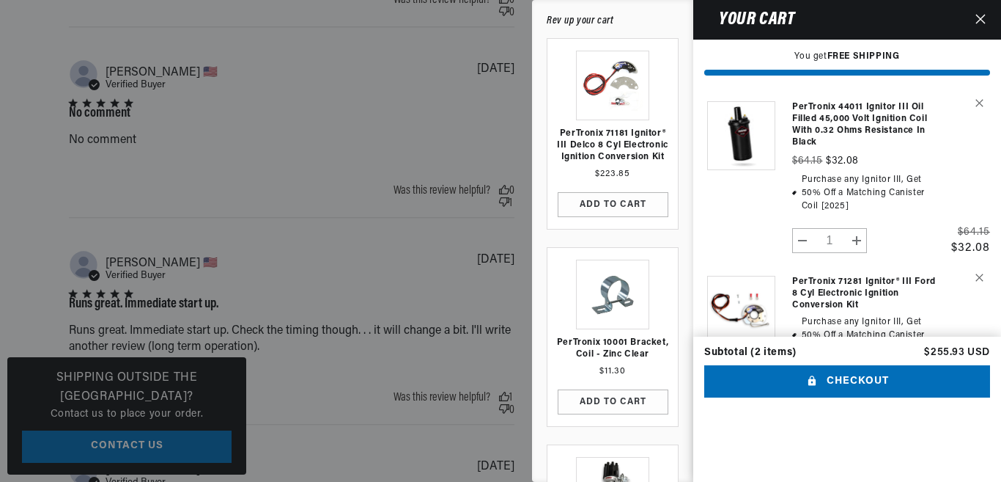
scroll to position [53, 0]
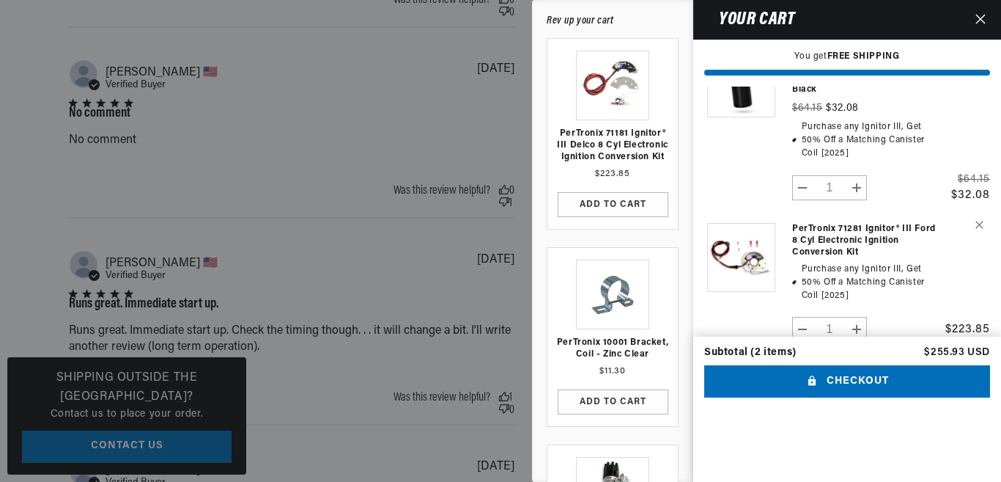
drag, startPoint x: 667, startPoint y: 17, endPoint x: 680, endPoint y: 474, distance: 456.8
click at [680, 474] on div "Rev up your cart PerTronix 71181 Ignitor® III Delco 8 cyl Electronic Ignition C…" at bounding box center [612, 241] width 161 height 482
click at [490, 121] on div at bounding box center [500, 241] width 1001 height 482
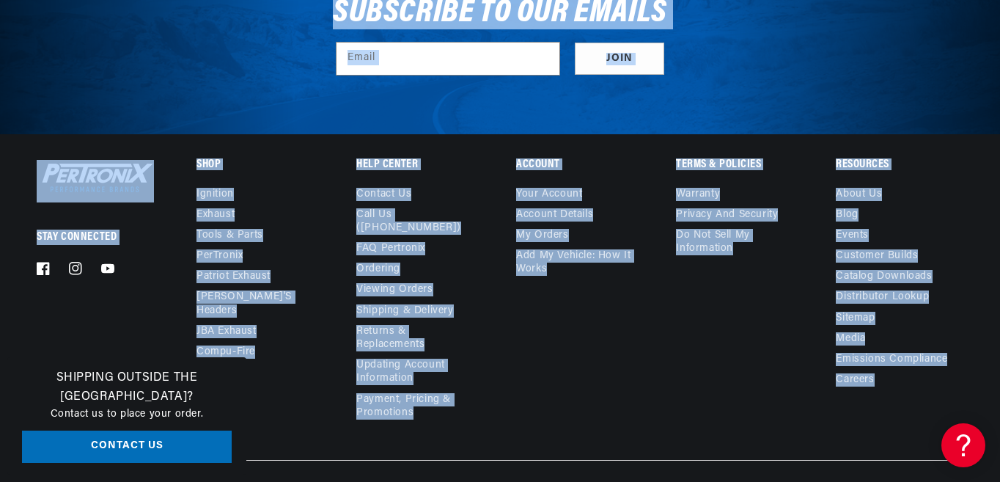
scroll to position [52547, 0]
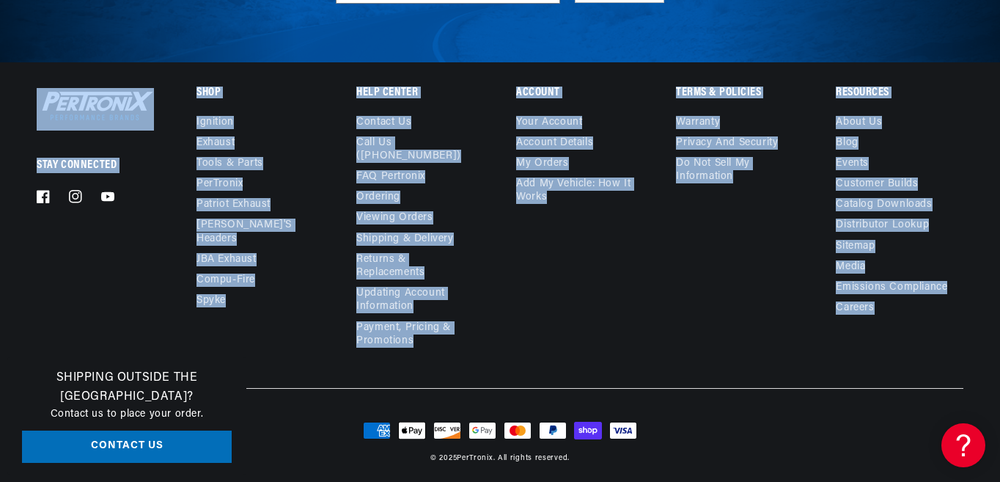
drag, startPoint x: 1000, startPoint y: 433, endPoint x: 994, endPoint y: 508, distance: 75.0
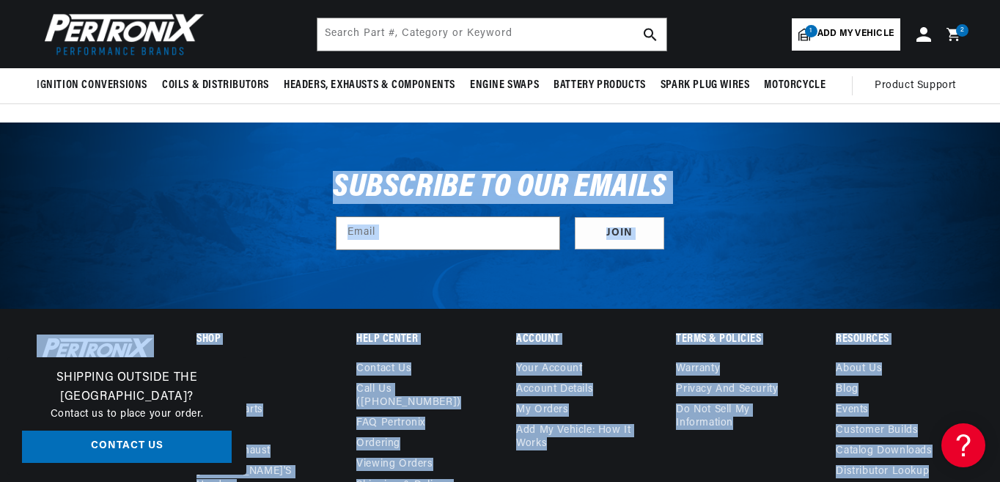
scroll to position [51820, 0]
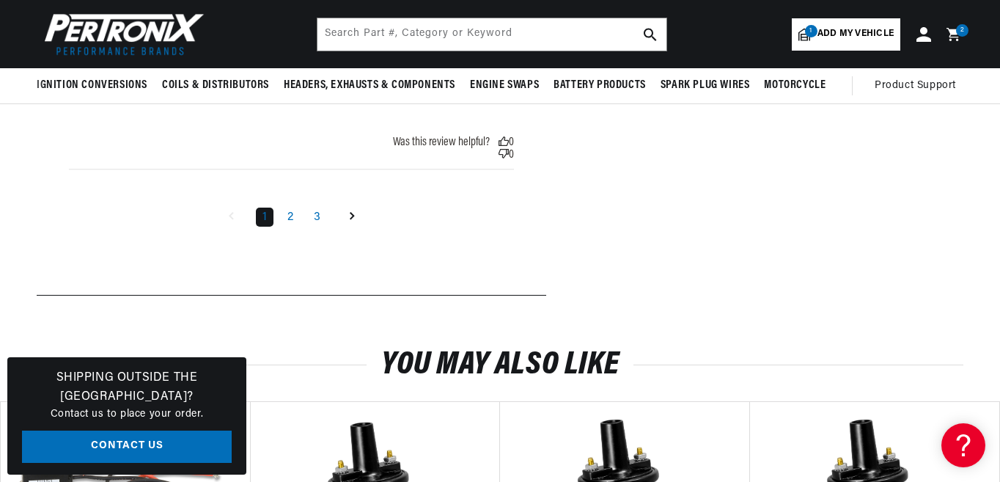
drag, startPoint x: 998, startPoint y: 211, endPoint x: 1001, endPoint y: 131, distance: 79.9
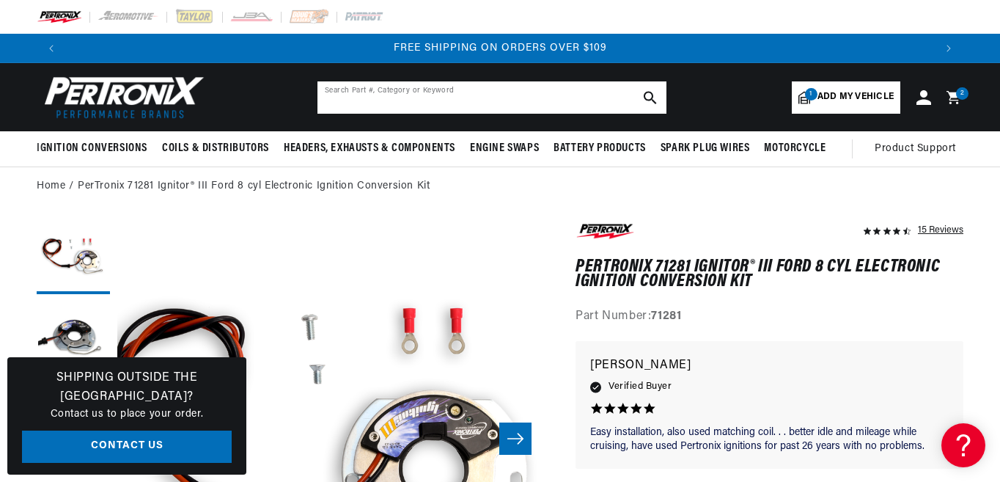
click at [376, 91] on input "text" at bounding box center [491, 97] width 349 height 32
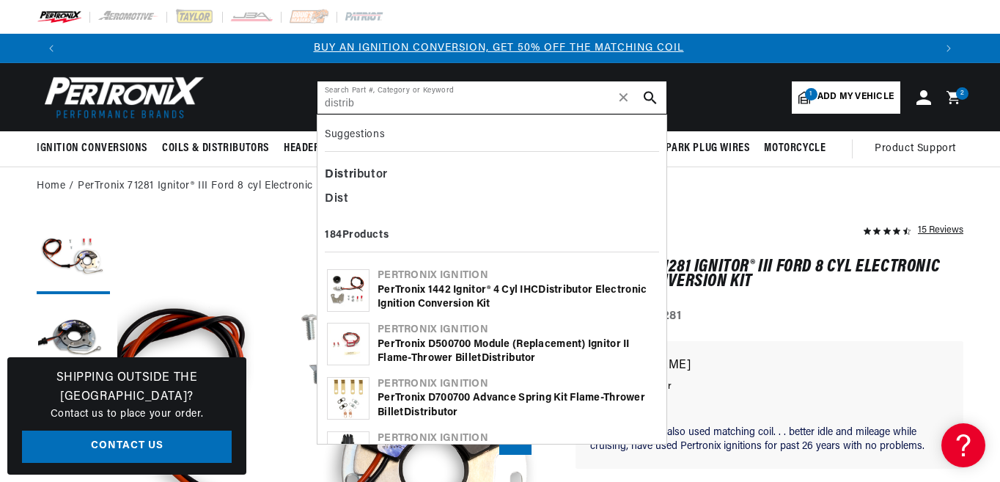
scroll to position [0, 0]
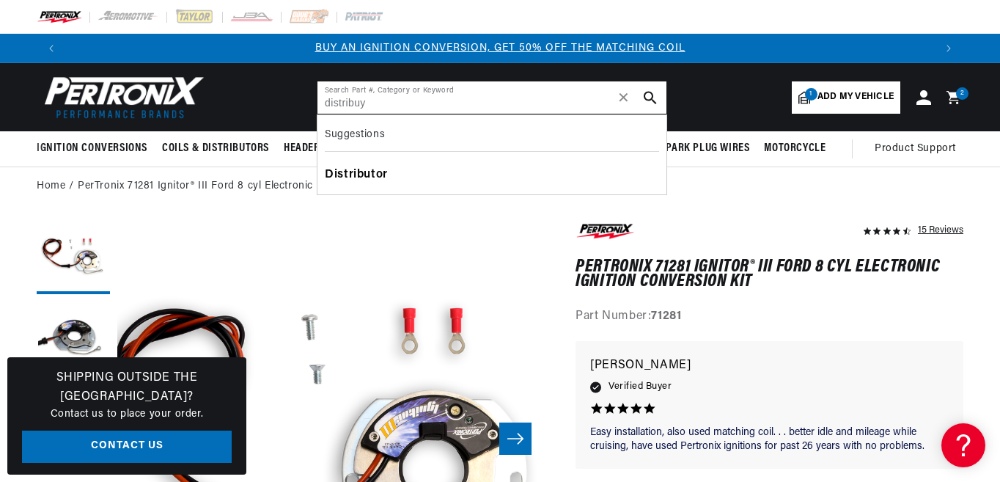
type input "distribuy"
click at [358, 172] on div "Distributor" at bounding box center [492, 175] width 334 height 25
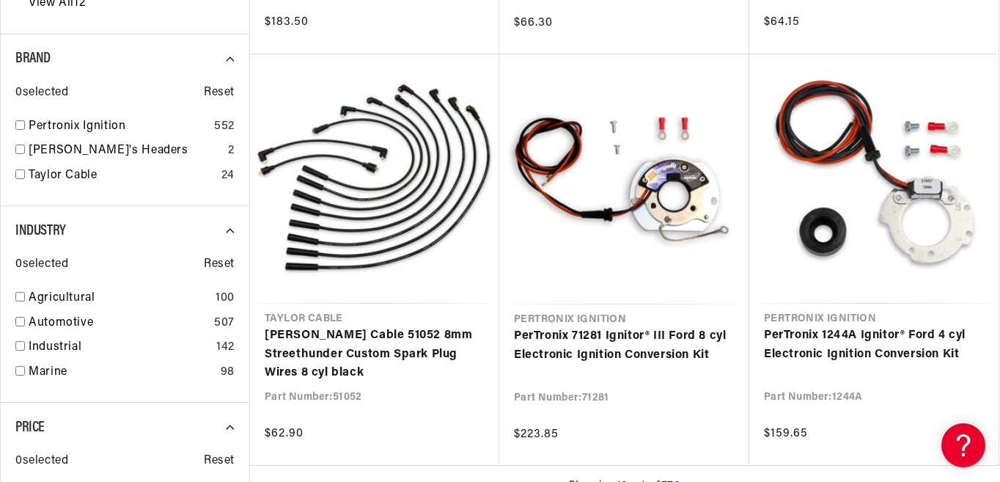
scroll to position [1473, 0]
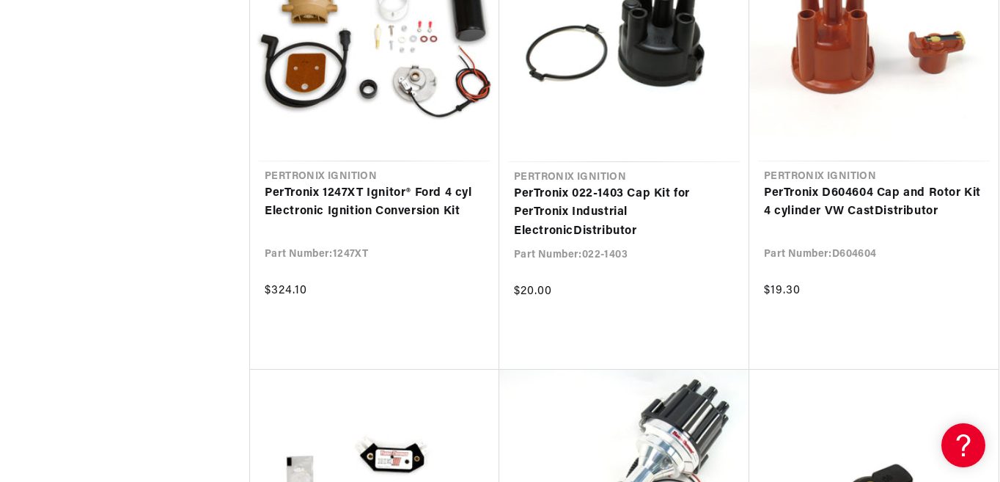
drag, startPoint x: 999, startPoint y: 328, endPoint x: 1001, endPoint y: 350, distance: 22.8
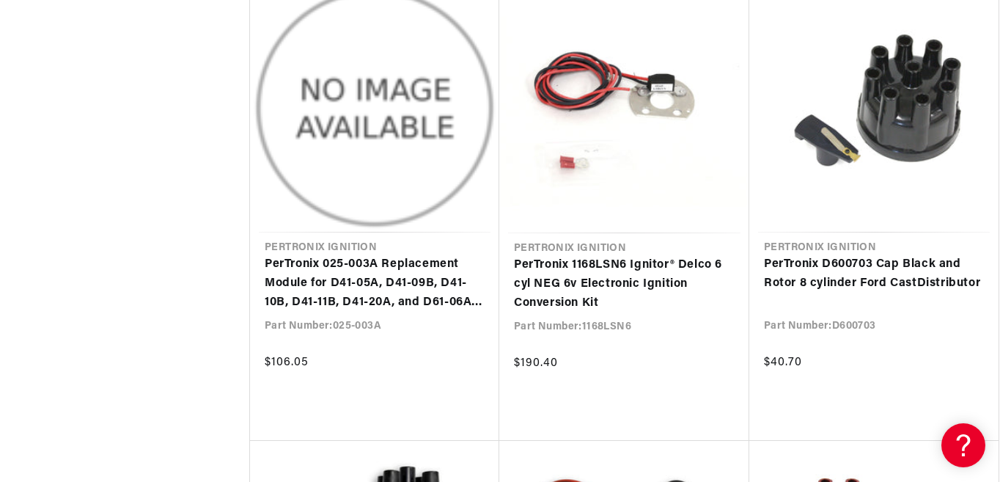
scroll to position [0, 31]
drag, startPoint x: 999, startPoint y: 364, endPoint x: 999, endPoint y: 337, distance: 27.1
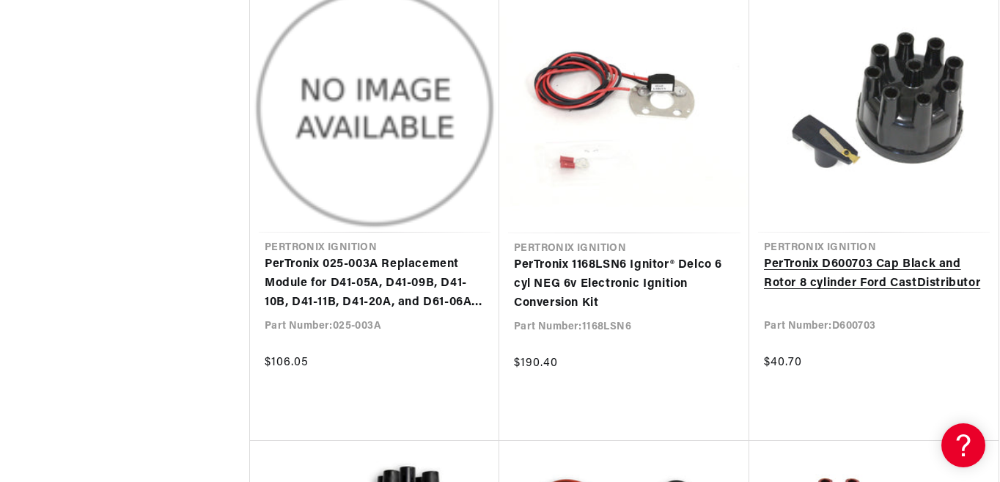
drag, startPoint x: 999, startPoint y: 379, endPoint x: 998, endPoint y: 350, distance: 28.6
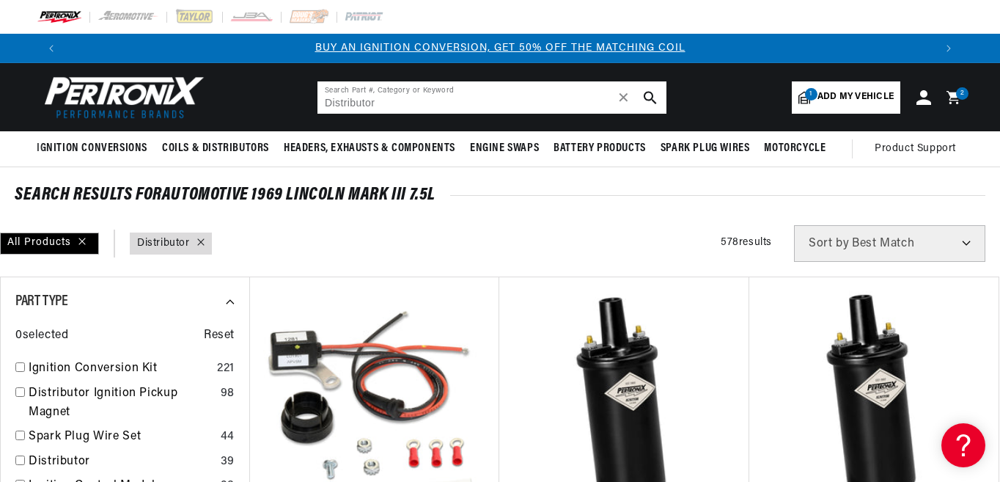
click at [323, 103] on input "Distributor" at bounding box center [491, 97] width 349 height 32
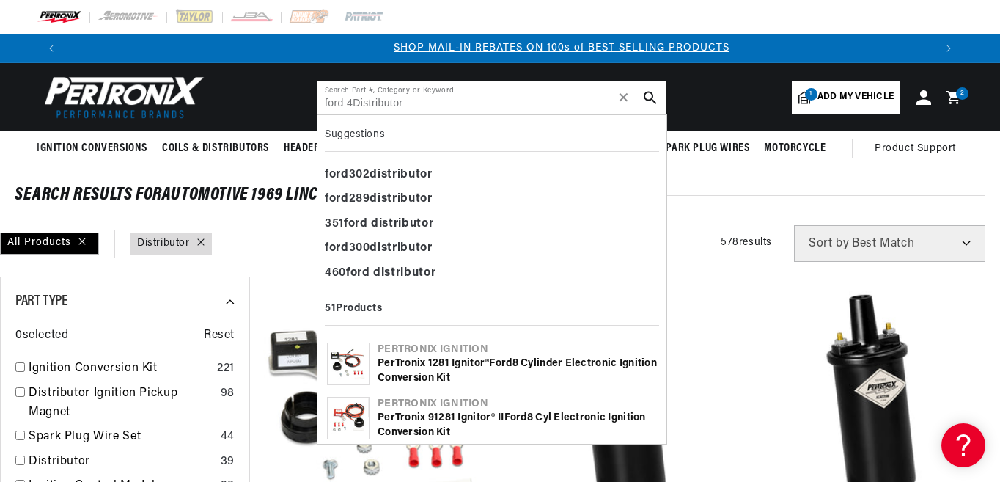
scroll to position [0, 868]
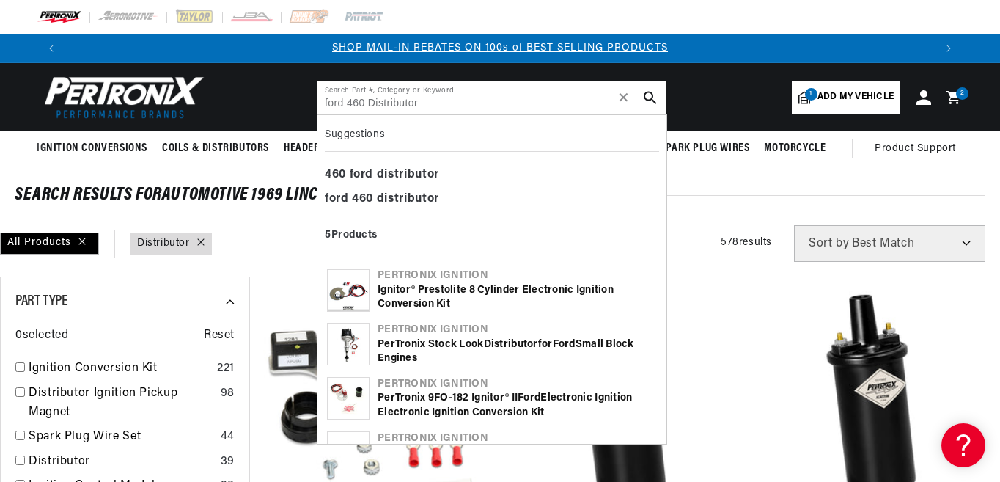
type input "ford 460 Distributor"
click at [646, 91] on icon "search button" at bounding box center [650, 97] width 13 height 13
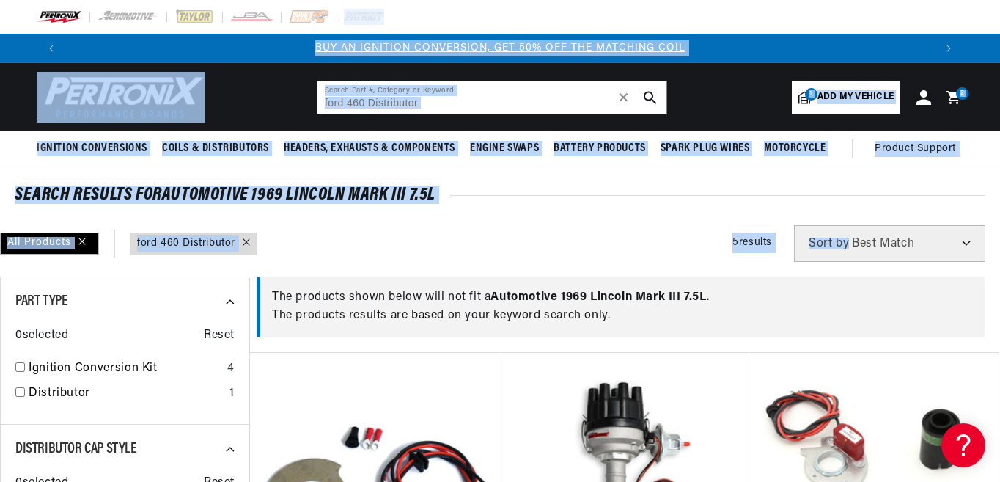
drag, startPoint x: 1000, startPoint y: 75, endPoint x: 1001, endPoint y: 218, distance: 143.7
click at [999, 218] on html "Skip to content Your cart You get FREE SHIPPING Product image Product Total Qua…" at bounding box center [500, 241] width 1000 height 482
click at [625, 97] on span "✕" at bounding box center [623, 97] width 13 height 0
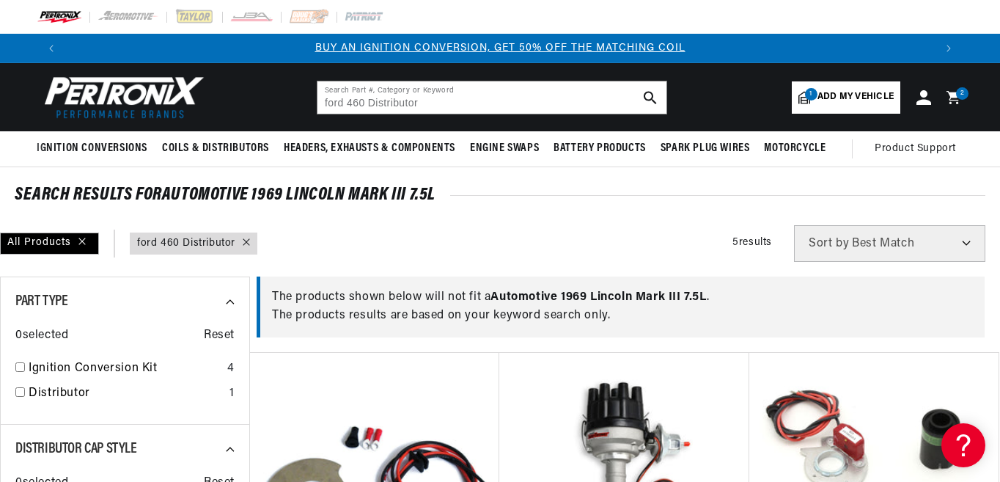
drag, startPoint x: 257, startPoint y: 313, endPoint x: 257, endPoint y: 325, distance: 12.5
click at [257, 325] on div "The products shown below will not fit a Automotive 1969 Lincoln Mark III 7.5L .…" at bounding box center [621, 306] width 728 height 61
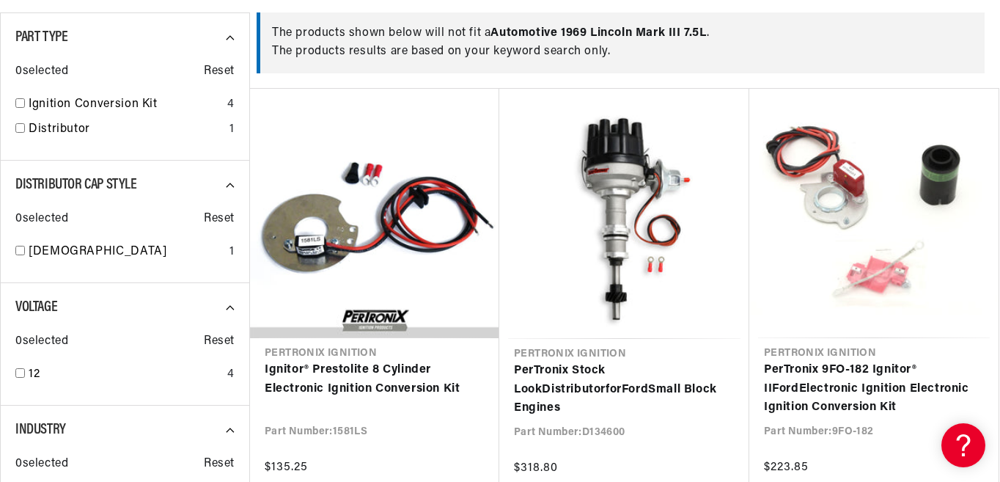
scroll to position [0, 868]
click at [21, 249] on input "checkbox" at bounding box center [20, 251] width 10 height 10
checkbox input "true"
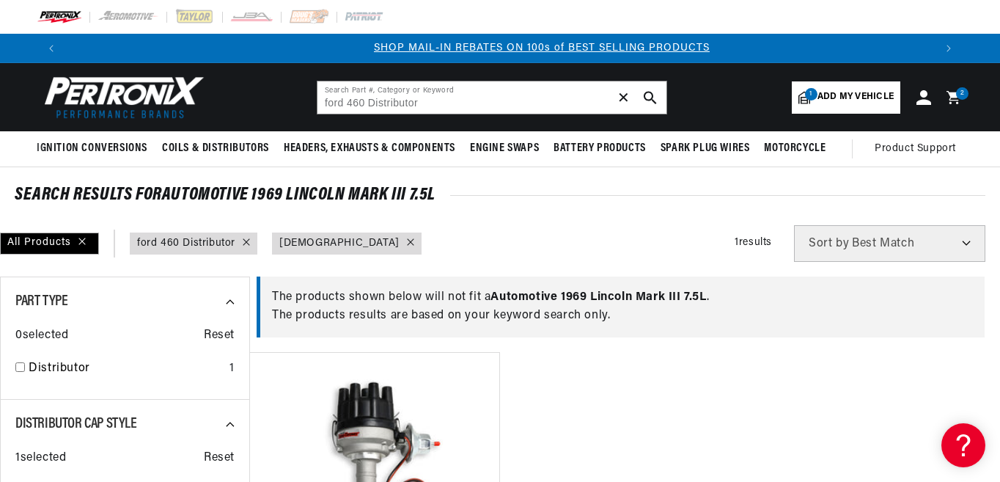
scroll to position [0, 868]
click at [623, 97] on span "✕" at bounding box center [623, 97] width 13 height 0
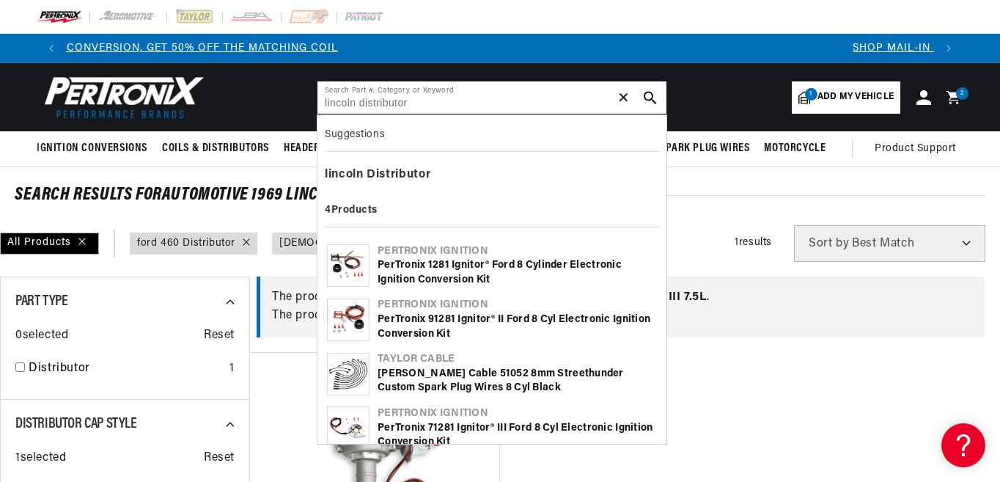
scroll to position [0, 0]
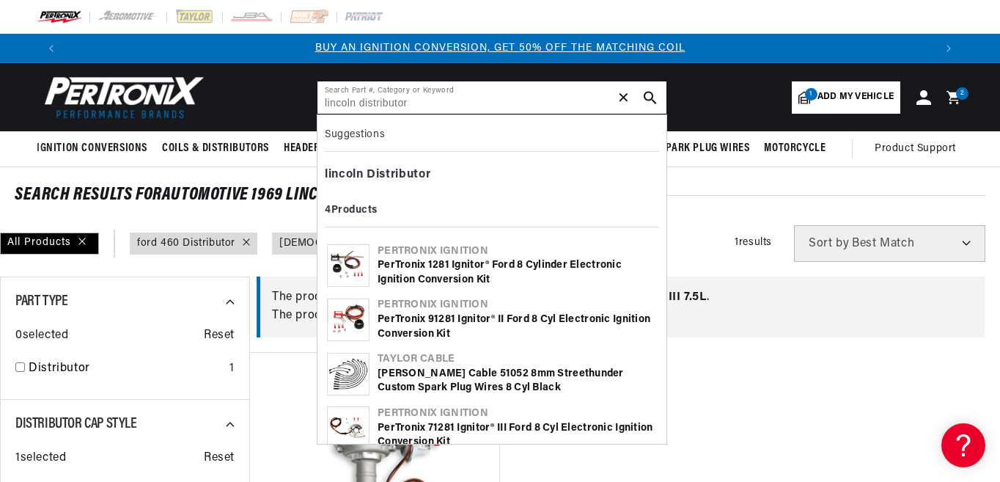
type input "lincoln distributor"
click at [646, 92] on use "search button" at bounding box center [650, 97] width 12 height 12
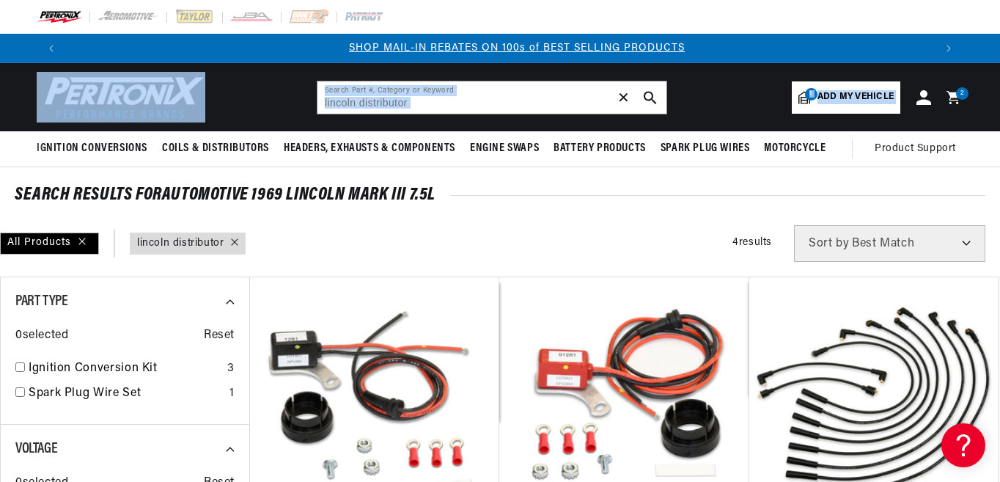
scroll to position [0, 868]
drag, startPoint x: 998, startPoint y: 95, endPoint x: 999, endPoint y: 109, distance: 14.7
click at [998, 142] on sticky-header "Ignition Conversions Shop by Feature Ignitor© The Original Ignitor© Ignitor© II…" at bounding box center [500, 115] width 1000 height 104
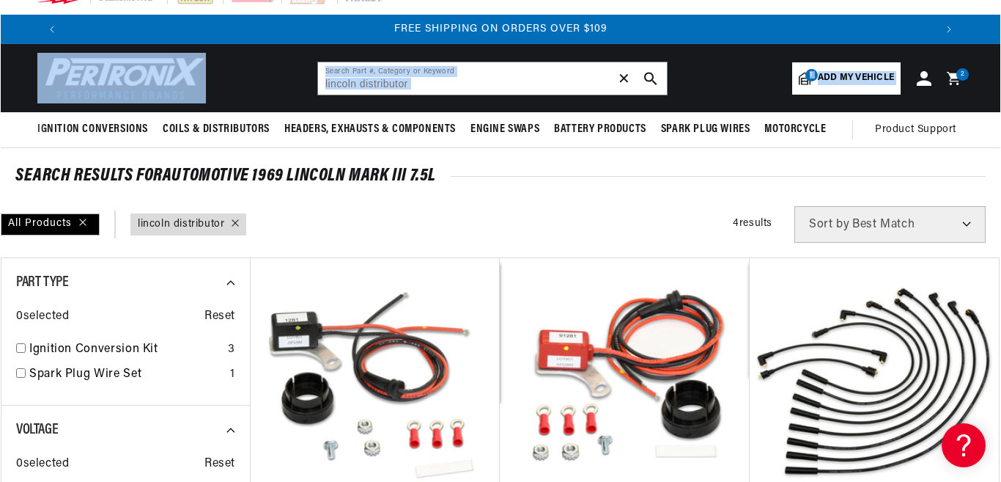
scroll to position [0, 0]
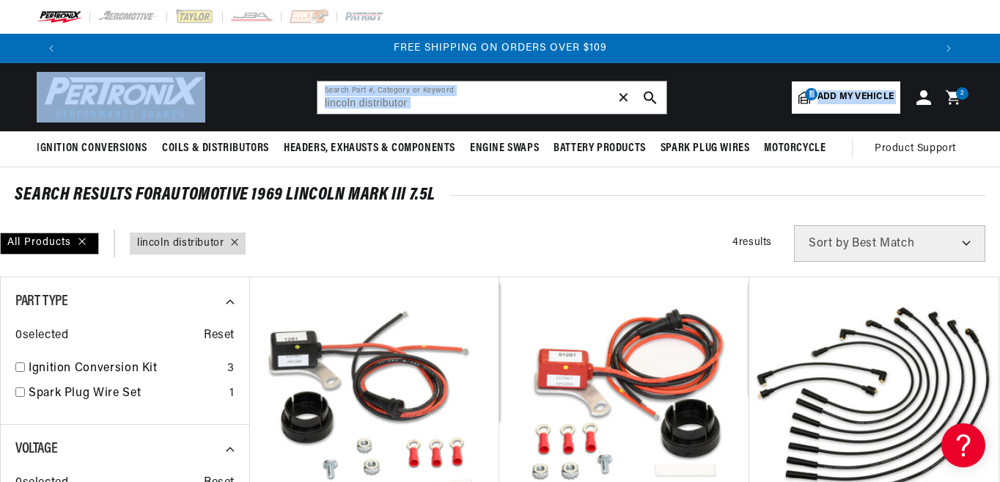
click at [960, 96] on span "2" at bounding box center [962, 93] width 4 height 12
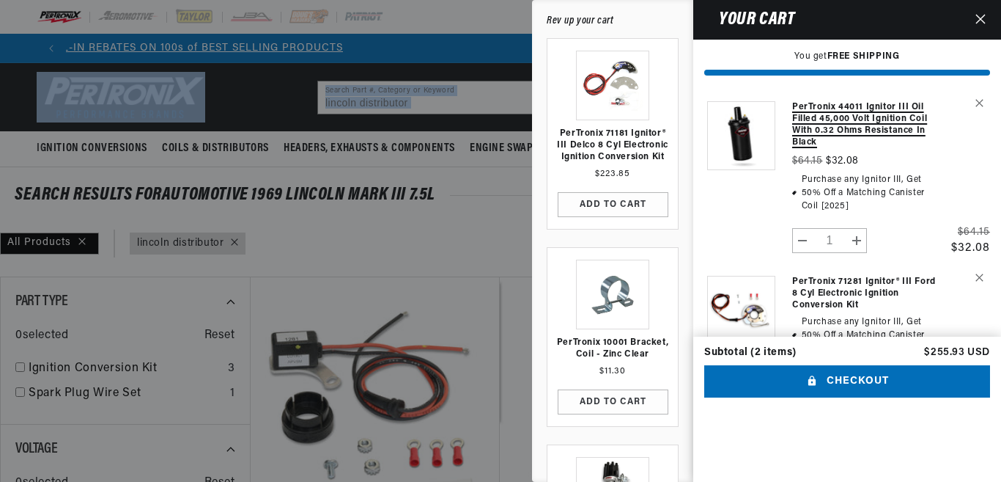
scroll to position [0, 506]
click at [857, 114] on link "PerTronix 44011 Ignitor III Oil Filled 45,000 Volt Ignition Coil with 0.32 Ohms…" at bounding box center [865, 124] width 146 height 47
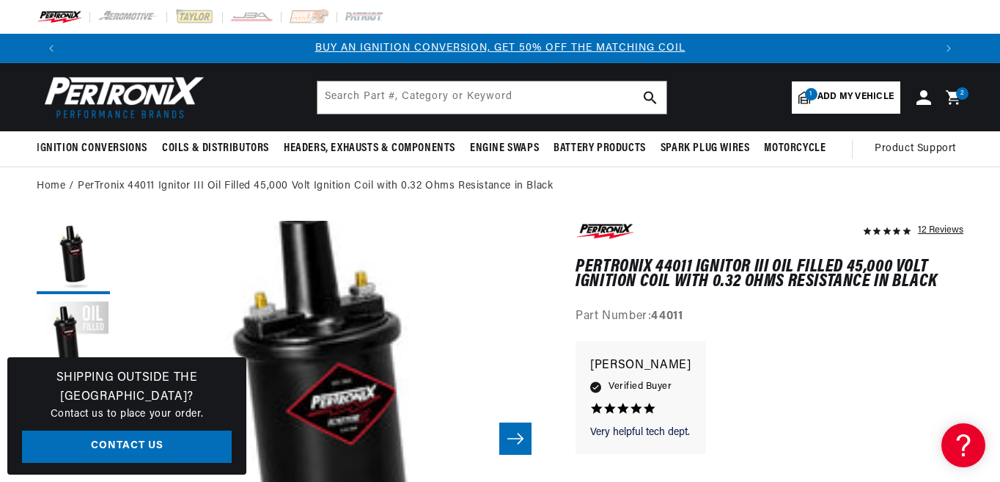
click at [960, 95] on span "2" at bounding box center [962, 93] width 4 height 12
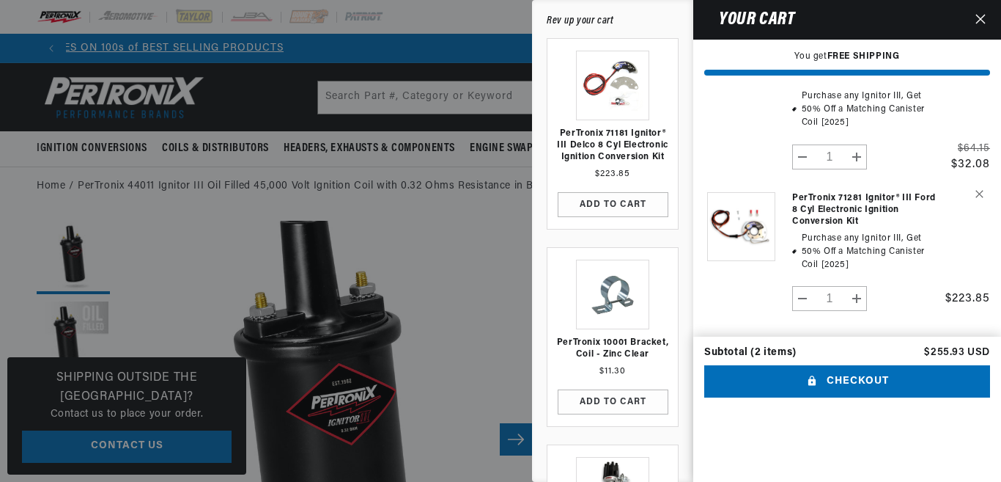
scroll to position [0, 1739]
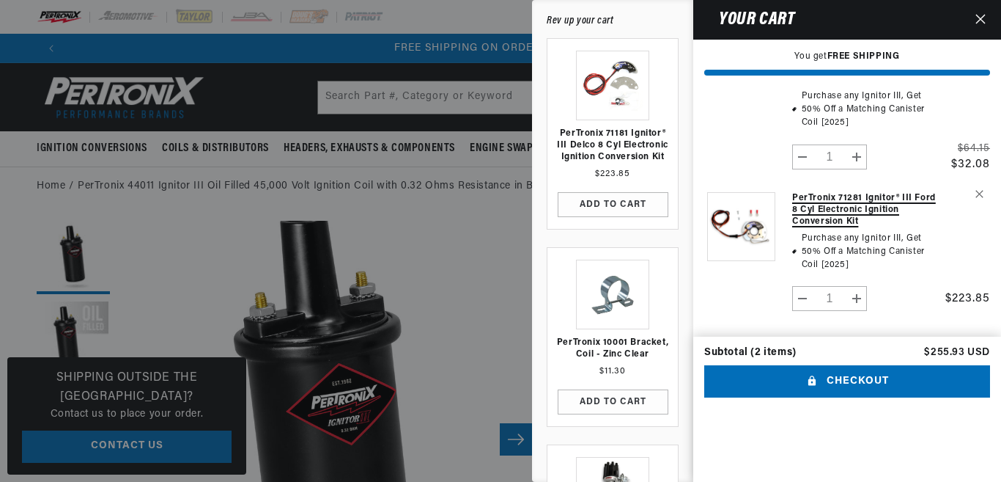
click at [811, 206] on link "PerTronix 71281 Ignitor® III Ford 8 cyl Electronic Ignition Conversion Kit" at bounding box center [865, 209] width 146 height 35
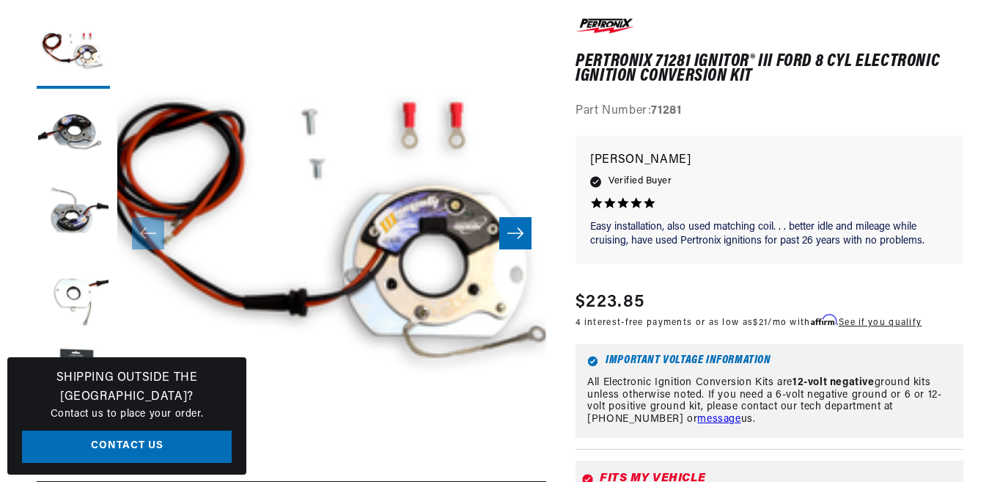
scroll to position [0, 868]
click at [512, 231] on icon "Slide right" at bounding box center [515, 233] width 18 height 15
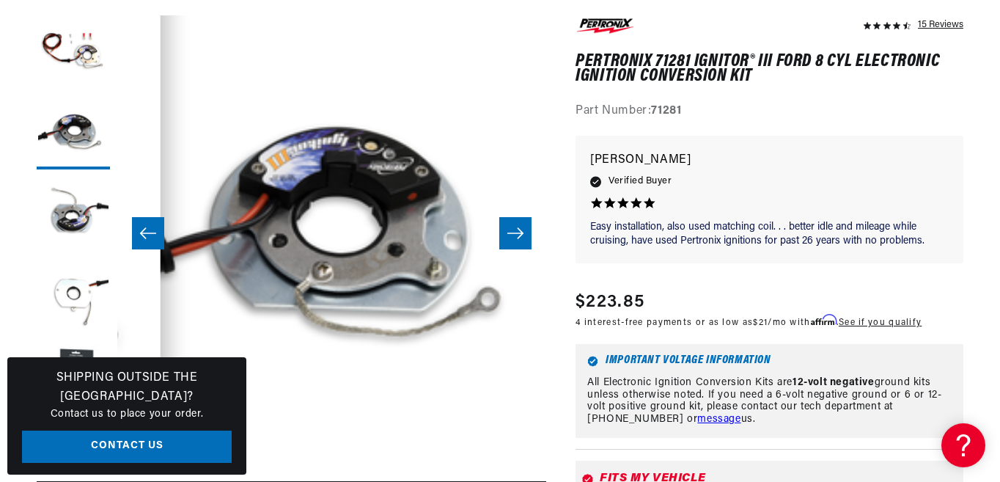
scroll to position [0, 0]
click at [512, 231] on icon "Slide right" at bounding box center [515, 233] width 18 height 15
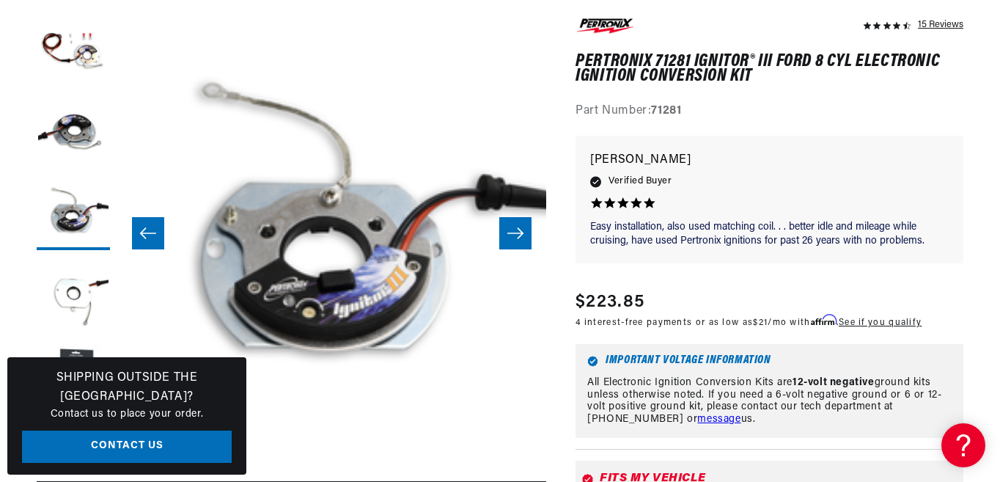
click at [514, 232] on icon "Slide right" at bounding box center [515, 233] width 18 height 15
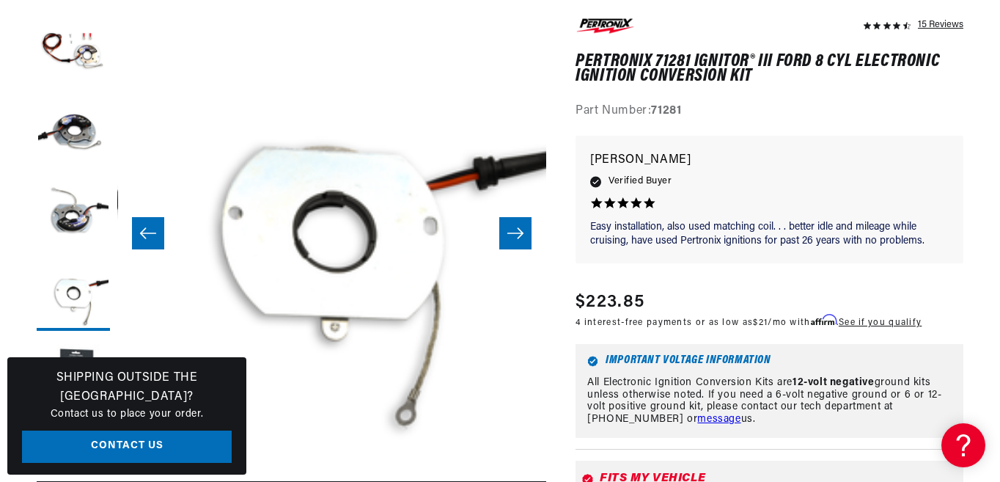
click at [514, 232] on icon "Slide right" at bounding box center [515, 233] width 18 height 15
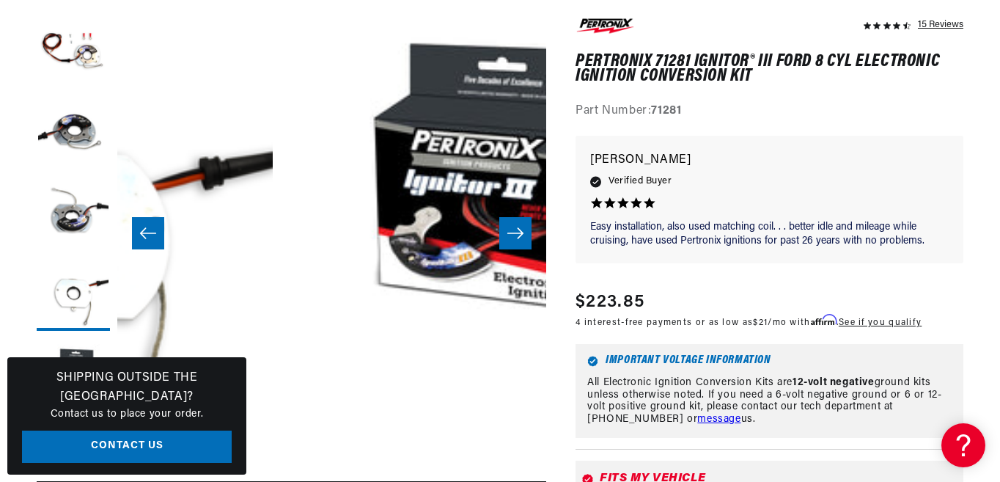
scroll to position [0, 1715]
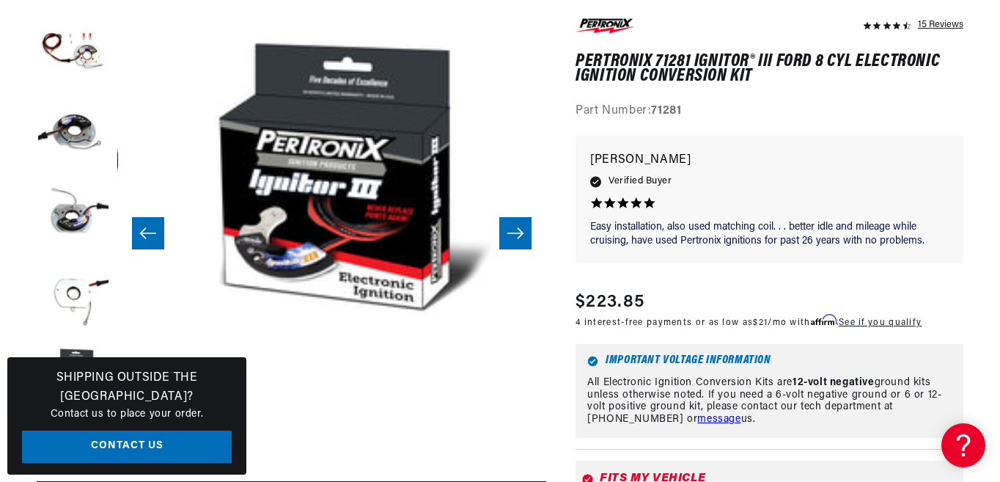
click at [514, 232] on icon "Slide right" at bounding box center [515, 233] width 18 height 15
click at [150, 231] on icon "Slide left" at bounding box center [148, 233] width 18 height 15
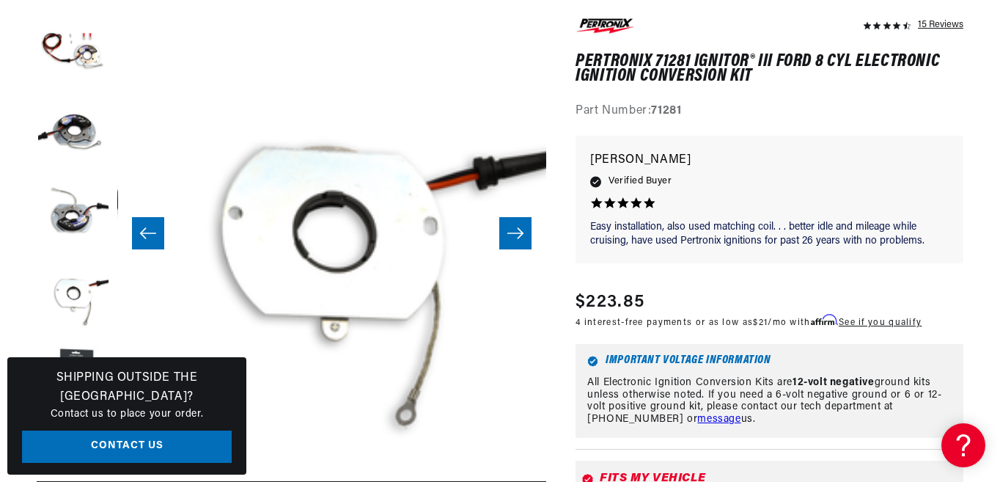
click at [150, 231] on icon "Slide left" at bounding box center [148, 233] width 18 height 15
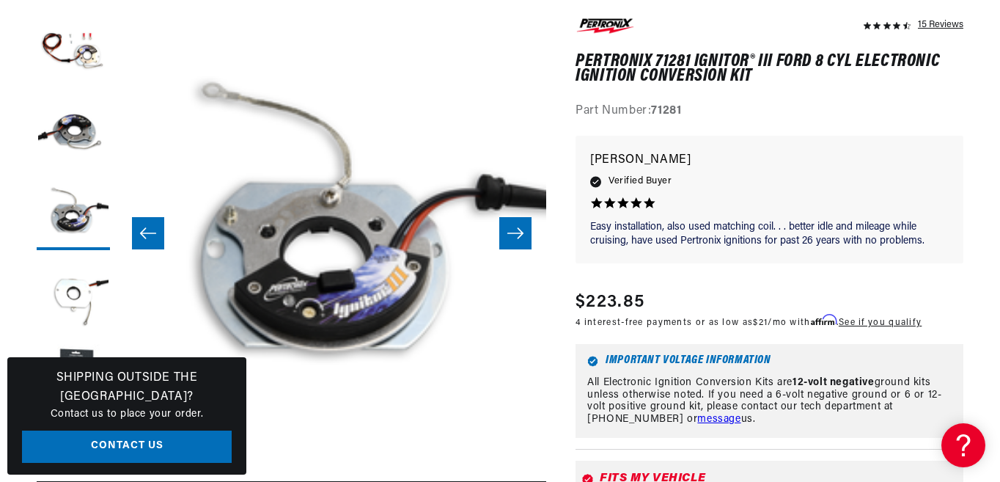
scroll to position [0, 868]
click at [75, 218] on button "Load image 3 in gallery view" at bounding box center [73, 213] width 73 height 73
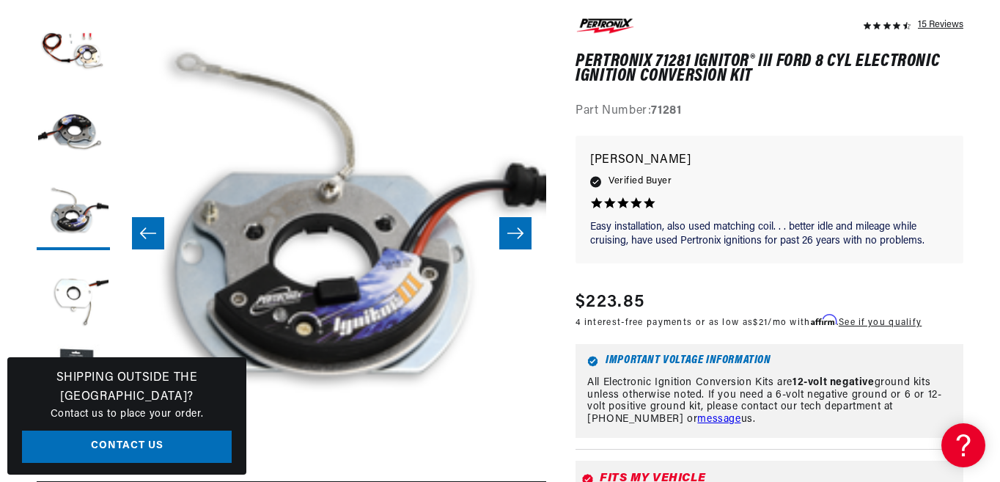
click at [75, 481] on button "Open media 3 in modal" at bounding box center [75, 487] width 0 height 0
click at [337, 334] on img "Media gallery" at bounding box center [500, 411] width 792 height 792
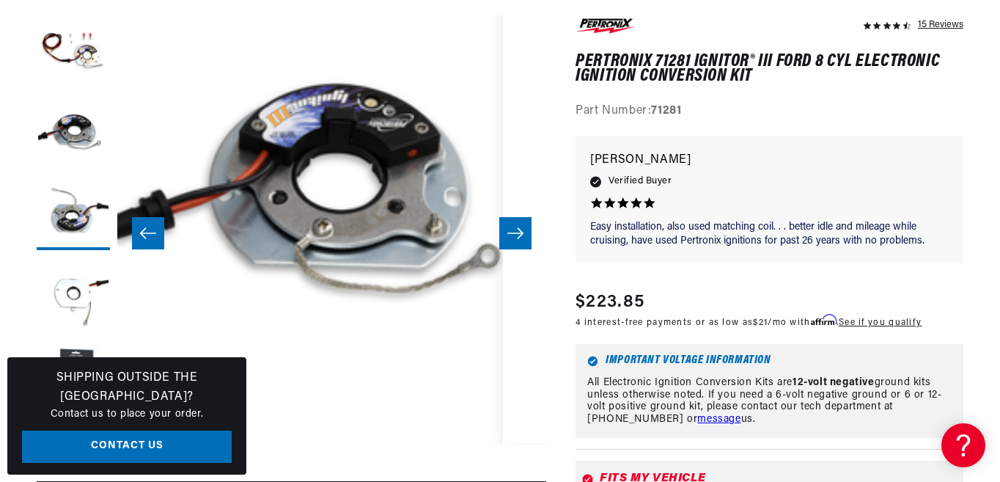
scroll to position [1775, 0]
click at [73, 209] on button "Load image 3 in gallery view" at bounding box center [73, 213] width 73 height 73
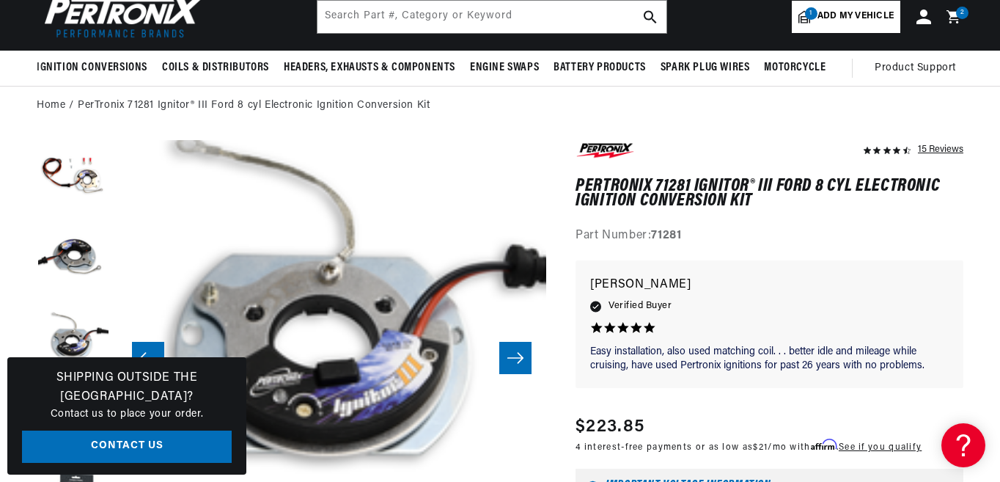
scroll to position [0, 0]
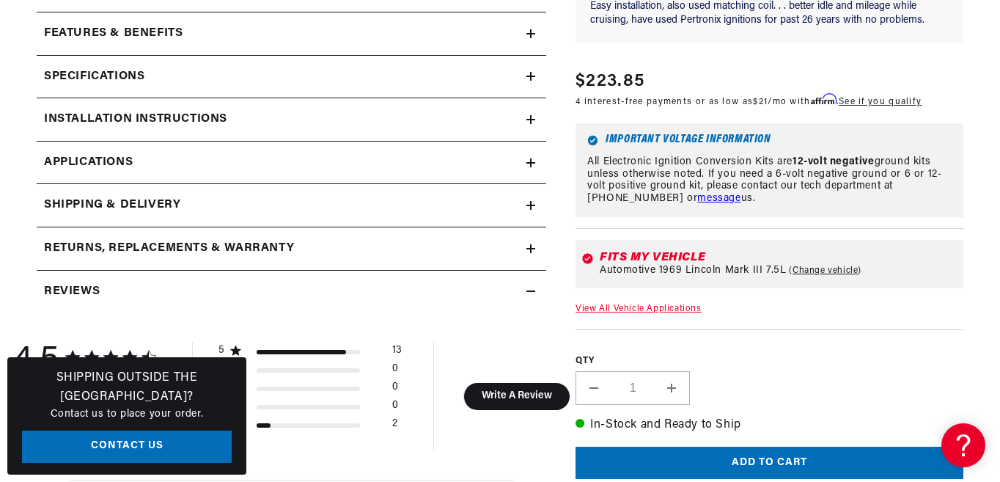
click at [528, 290] on icon at bounding box center [530, 291] width 9 height 9
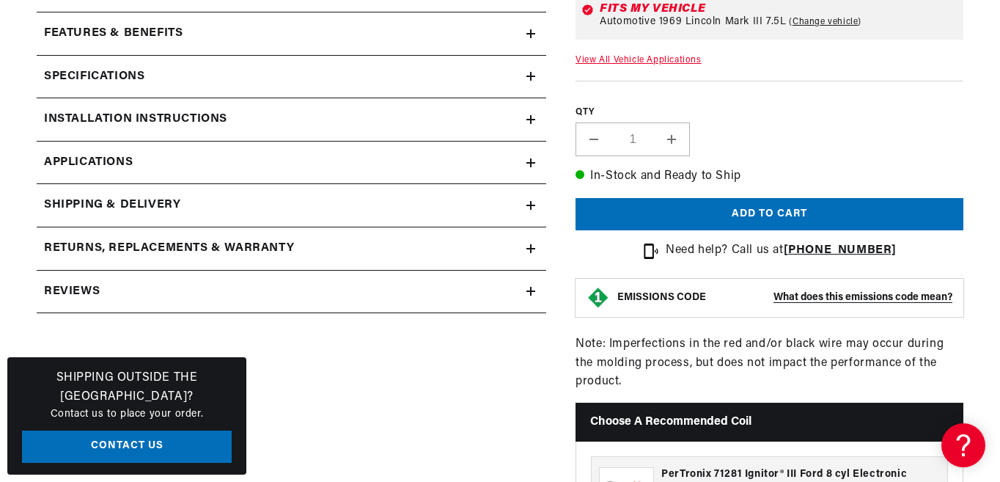
click at [531, 113] on summary "Installation instructions" at bounding box center [291, 119] width 509 height 43
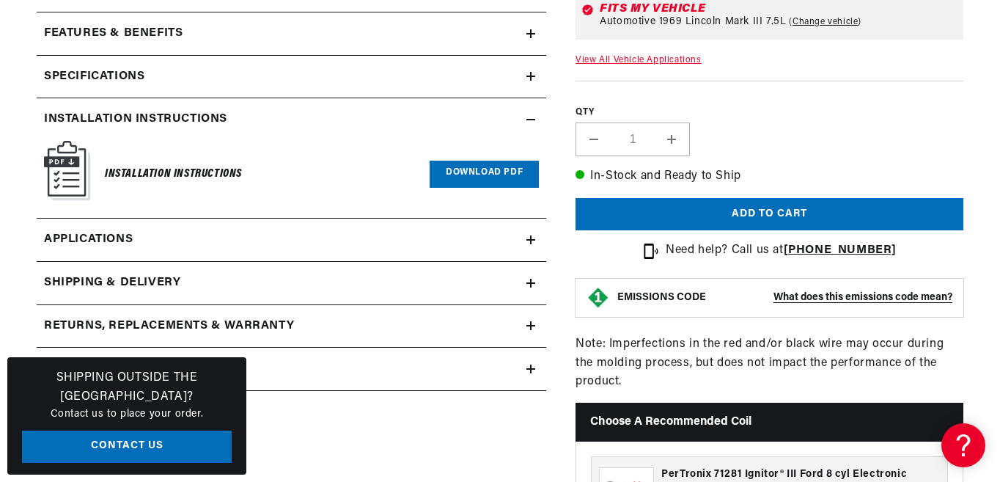
click at [493, 168] on link "Download PDF" at bounding box center [484, 174] width 109 height 27
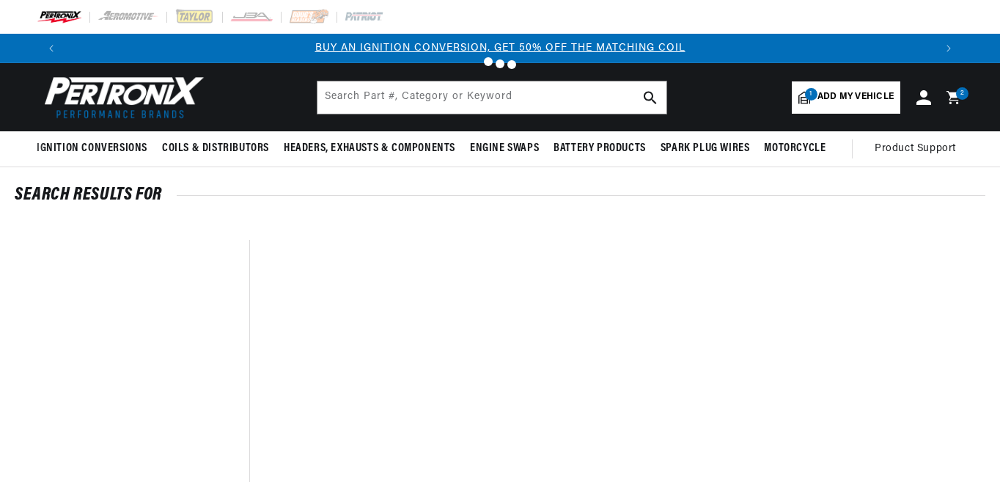
type input "lincoln distributor"
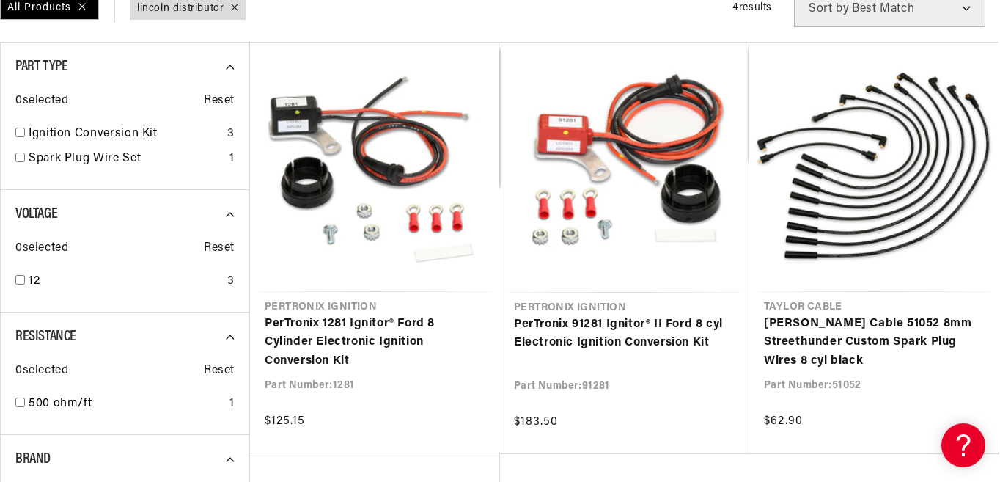
scroll to position [0, 868]
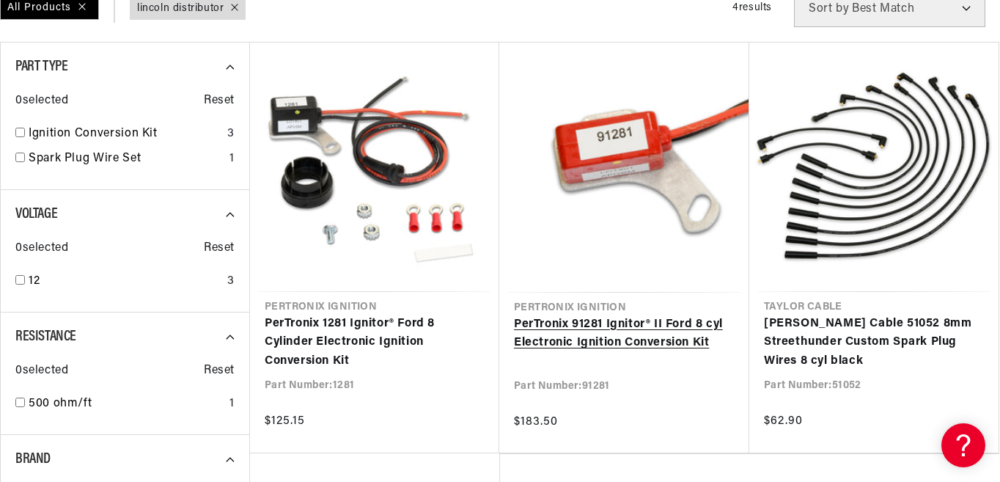
click at [631, 325] on link "PerTronix 91281 Ignitor® II Ford 8 cyl Electronic Ignition Conversion Kit" at bounding box center [624, 333] width 221 height 37
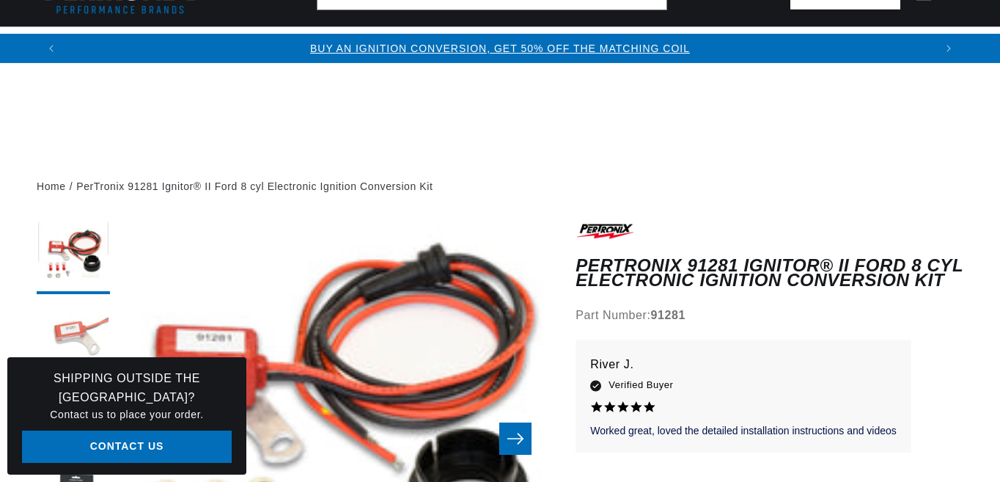
click at [84, 301] on button "Load image 2 in gallery view" at bounding box center [73, 337] width 73 height 73
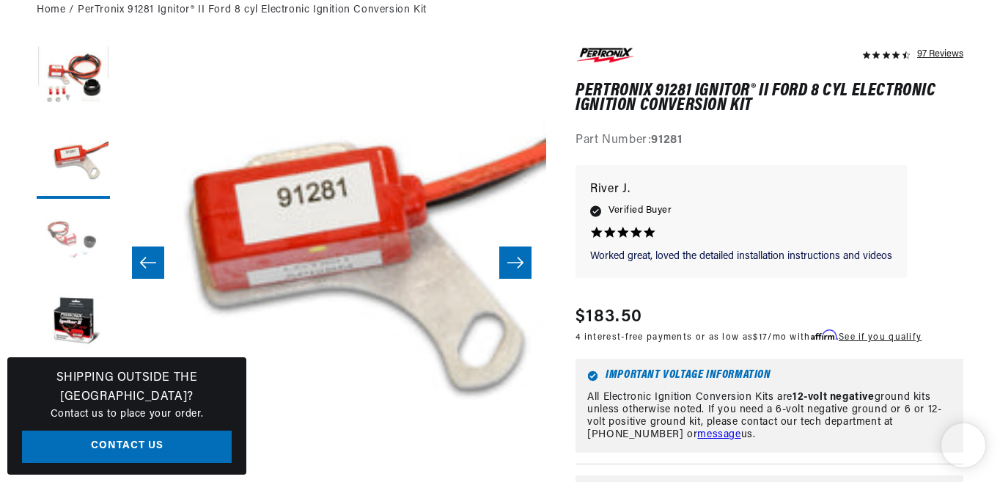
scroll to position [0, 429]
click at [69, 231] on button "Load image 3 in gallery view" at bounding box center [73, 242] width 73 height 73
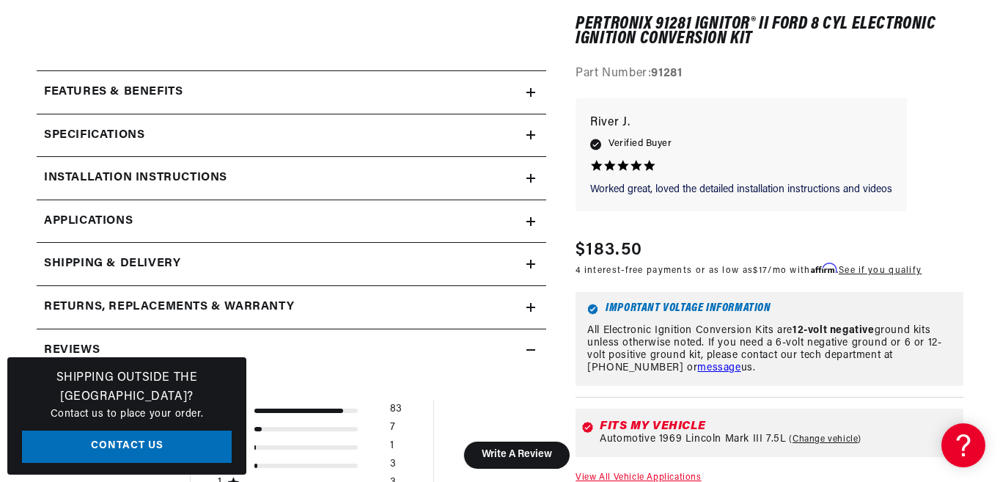
scroll to position [0, 868]
click at [527, 94] on icon at bounding box center [530, 92] width 9 height 9
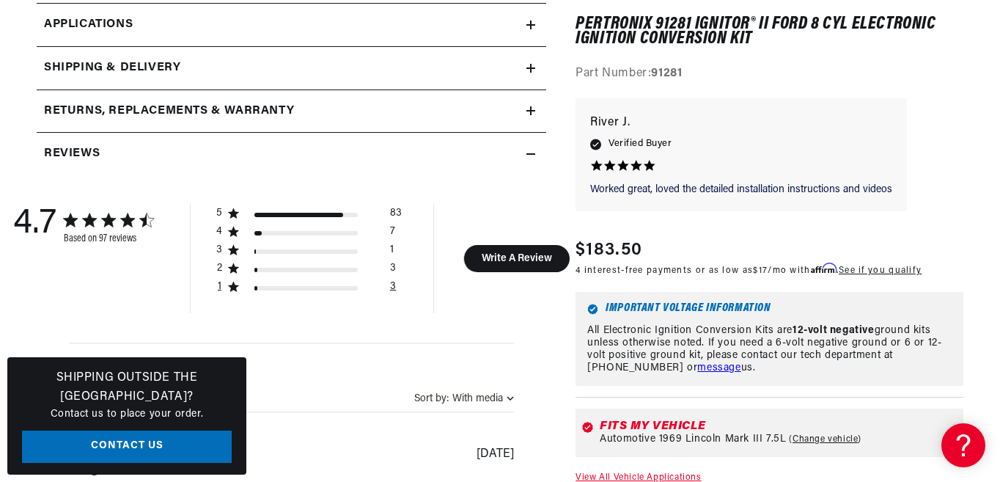
click at [262, 283] on div "1 star by 3 reviews" at bounding box center [313, 290] width 119 height 15
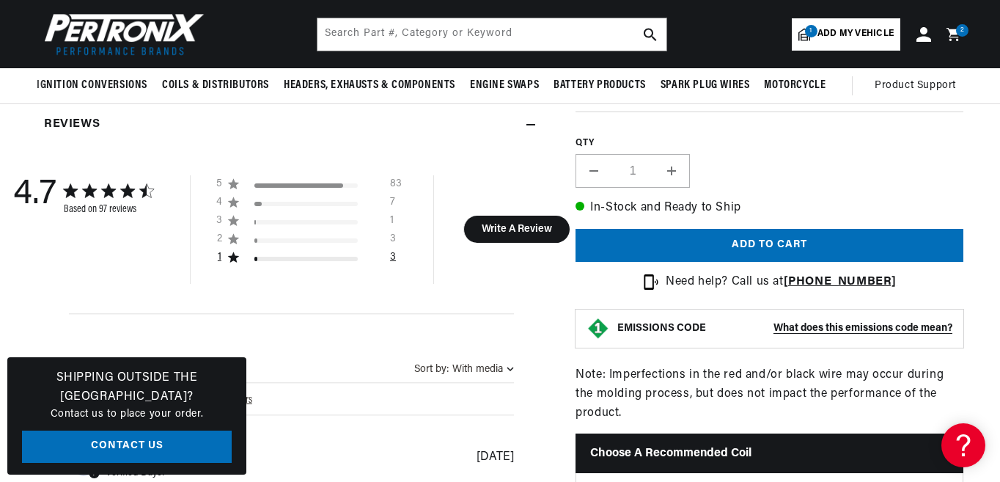
scroll to position [0, 0]
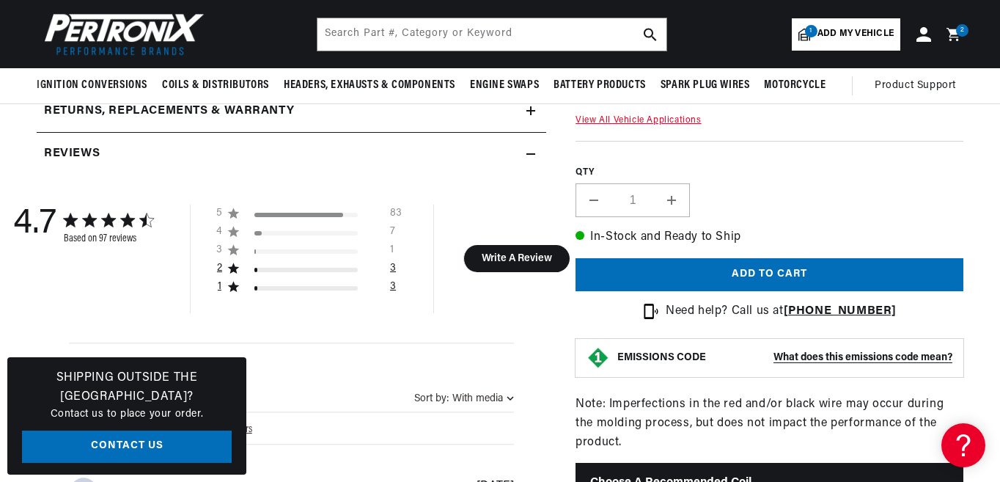
click at [292, 265] on div "2 star by 3 reviews" at bounding box center [313, 272] width 119 height 15
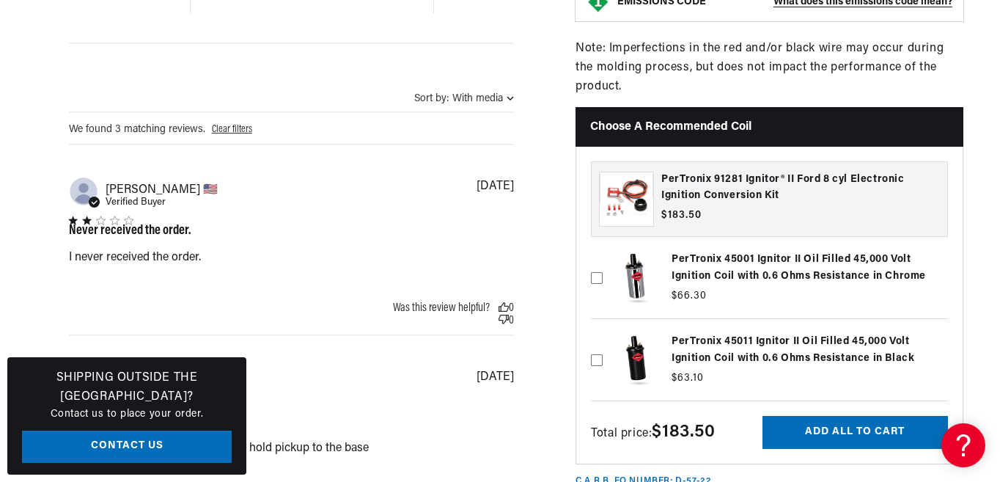
scroll to position [1759, 0]
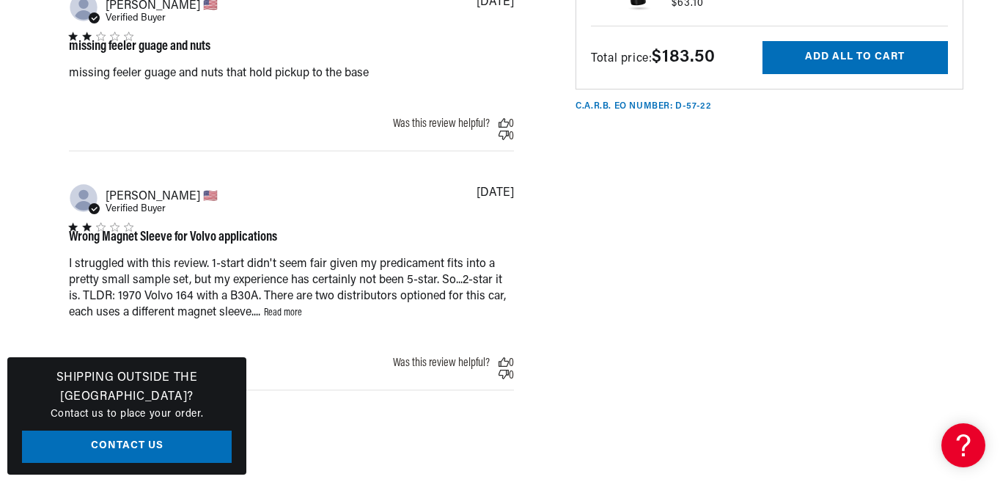
click at [290, 313] on link "Read more" at bounding box center [283, 312] width 38 height 11
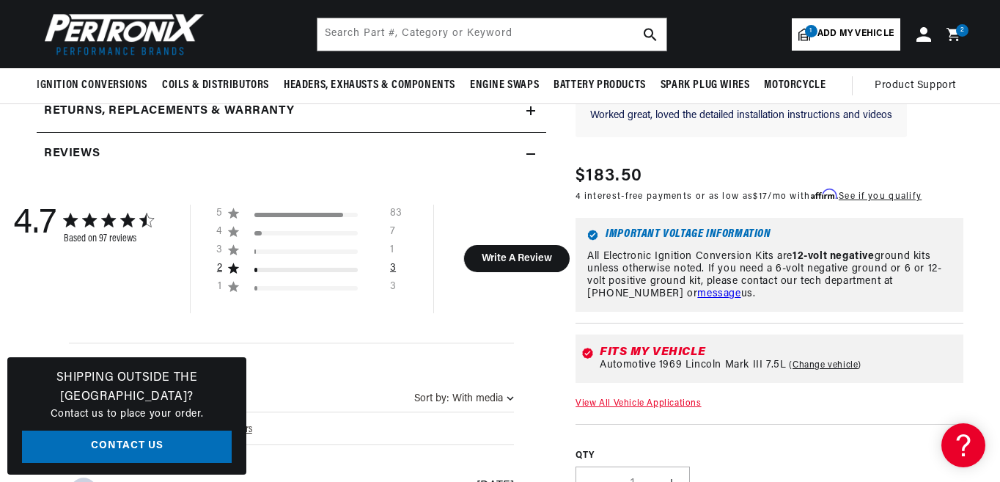
scroll to position [1378, 0]
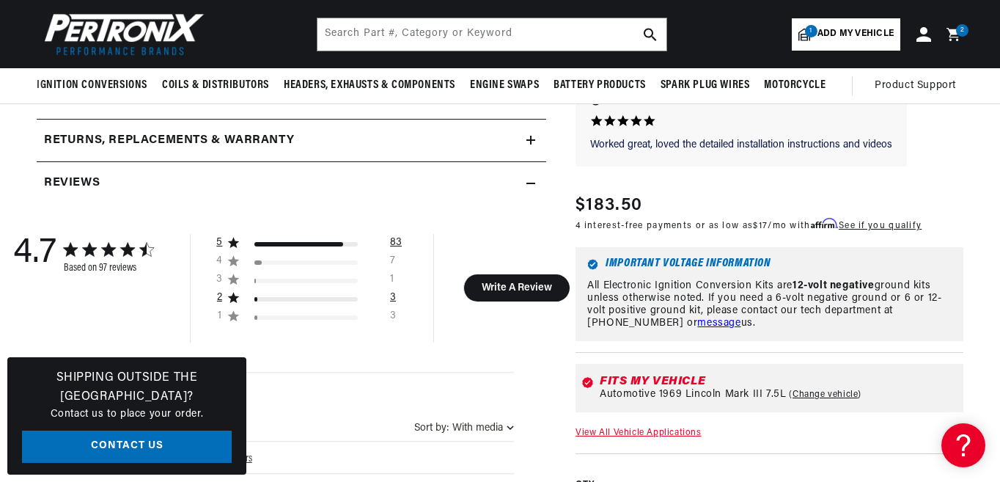
click at [325, 240] on div "5 star by 83 reviews" at bounding box center [313, 246] width 119 height 15
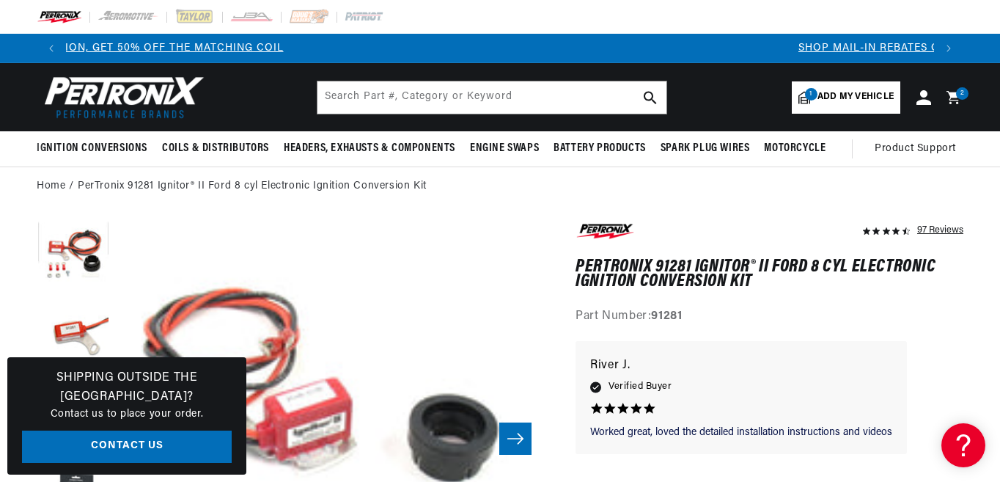
scroll to position [0, 0]
